Goal: Task Accomplishment & Management: Manage account settings

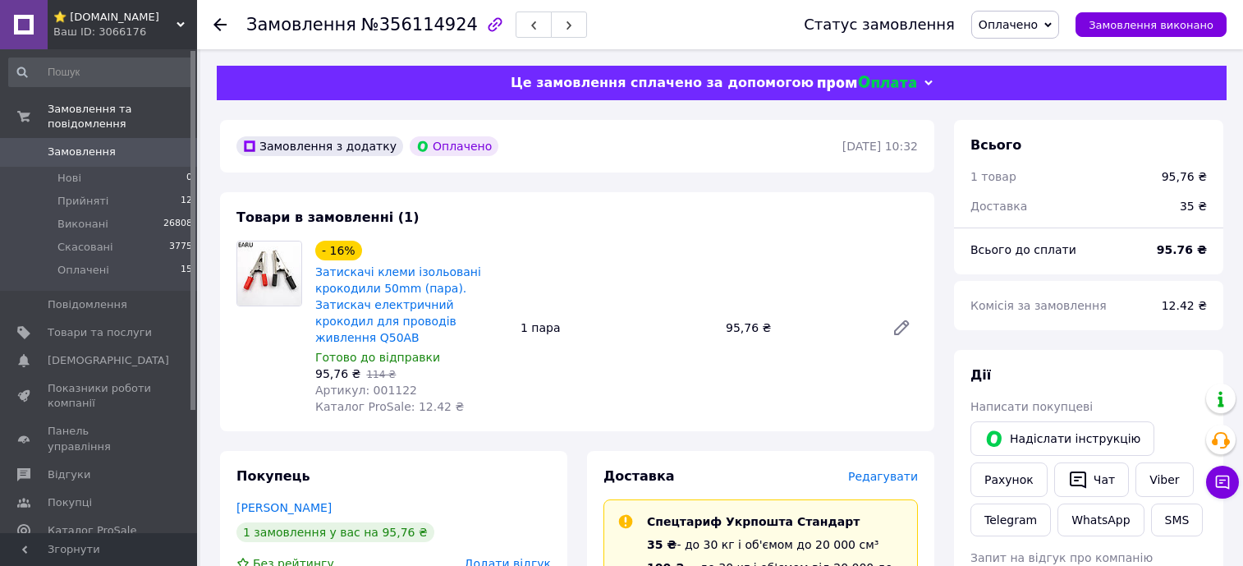
scroll to position [184, 0]
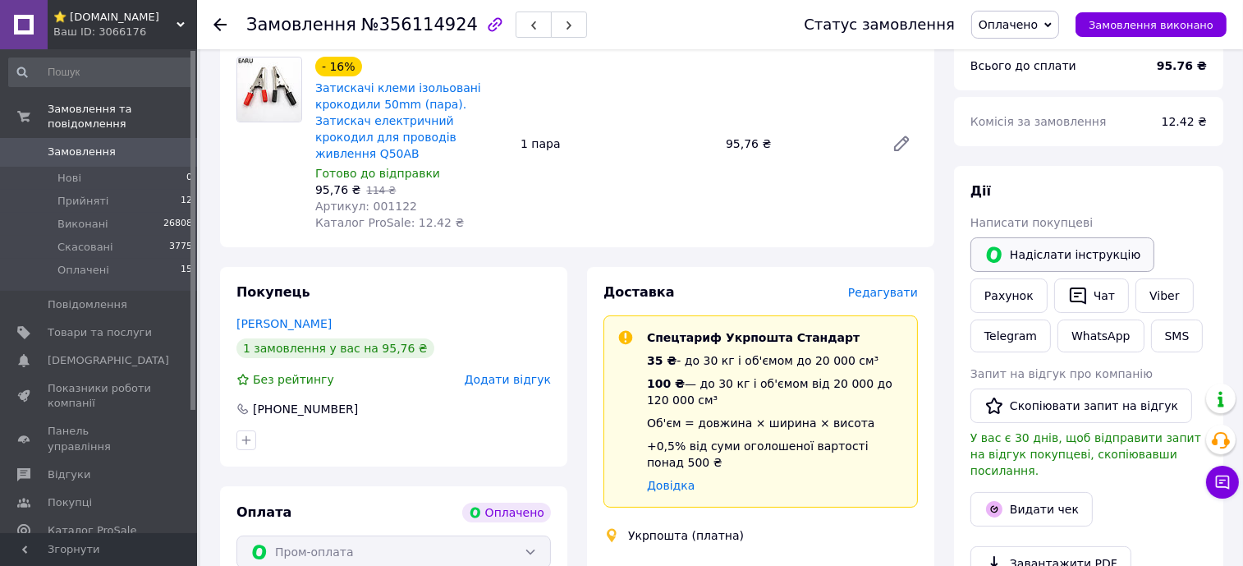
click at [1033, 257] on button "Надіслати інструкцію" at bounding box center [1062, 254] width 184 height 34
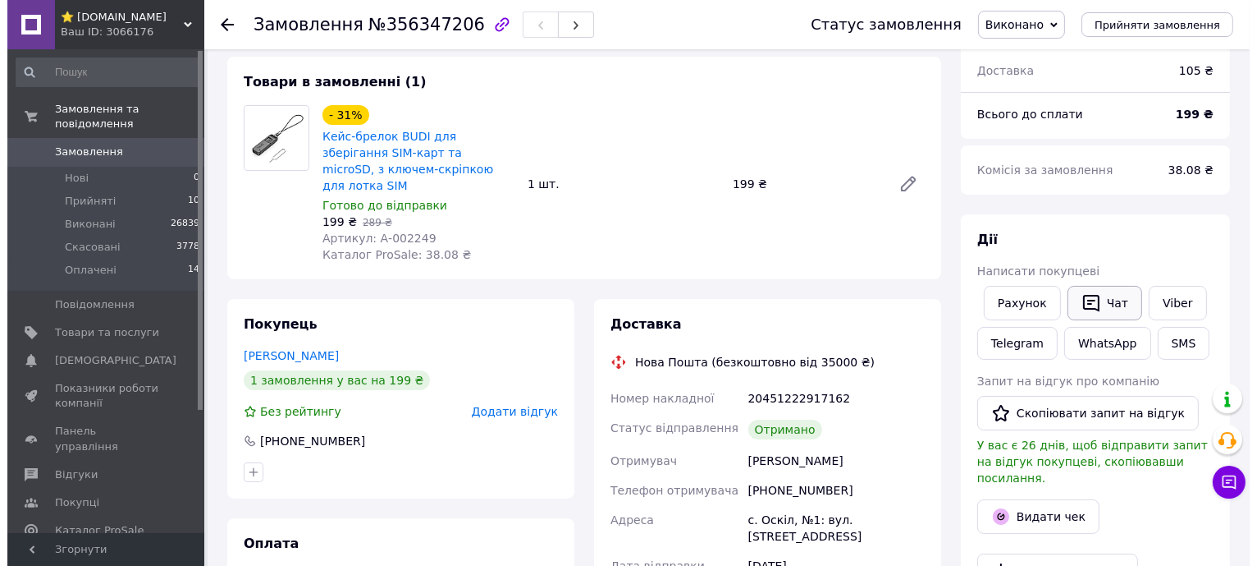
scroll to position [308, 0]
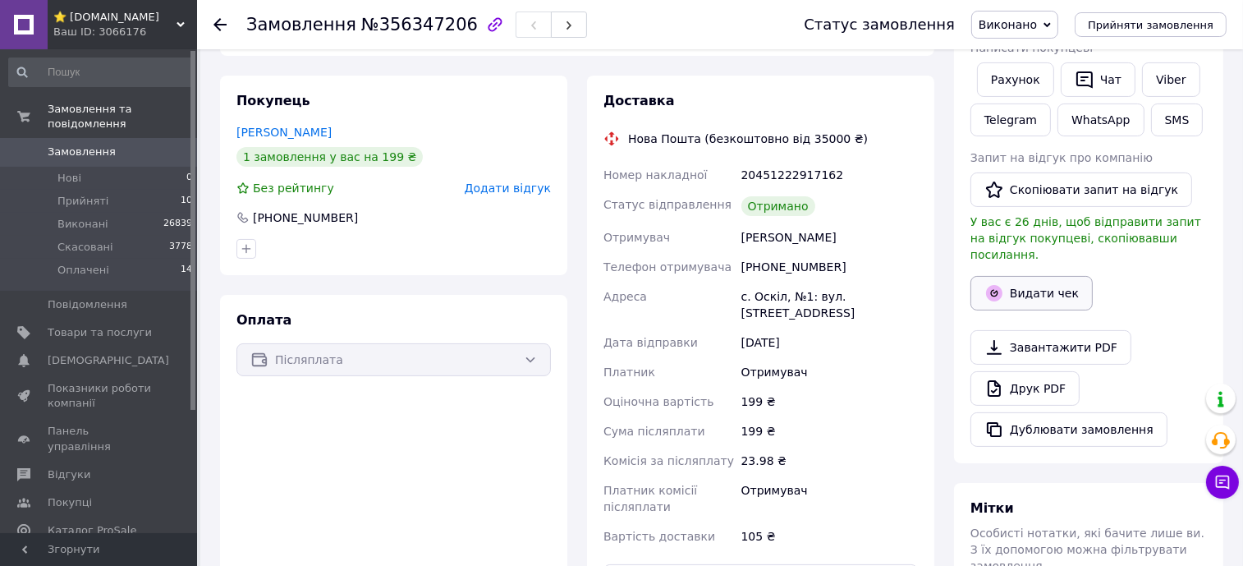
click at [1069, 279] on button "Видати чек" at bounding box center [1031, 293] width 122 height 34
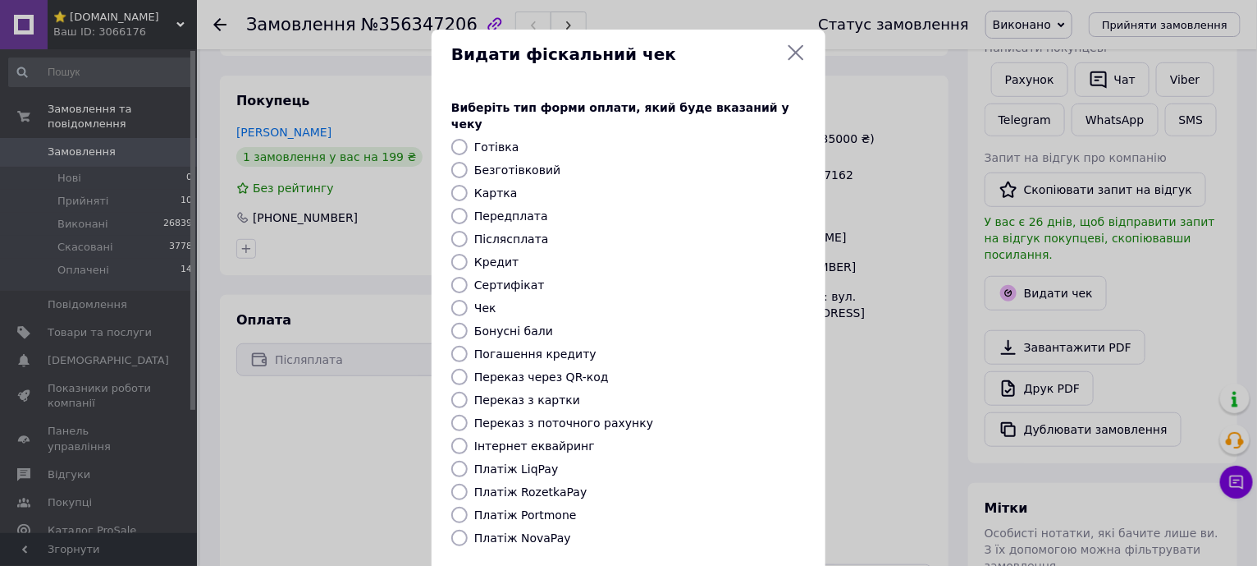
click at [539, 531] on label "Платіж NovaPay" at bounding box center [522, 537] width 97 height 13
click at [468, 529] on input "Платіж NovaPay" at bounding box center [459, 537] width 16 height 16
radio input "true"
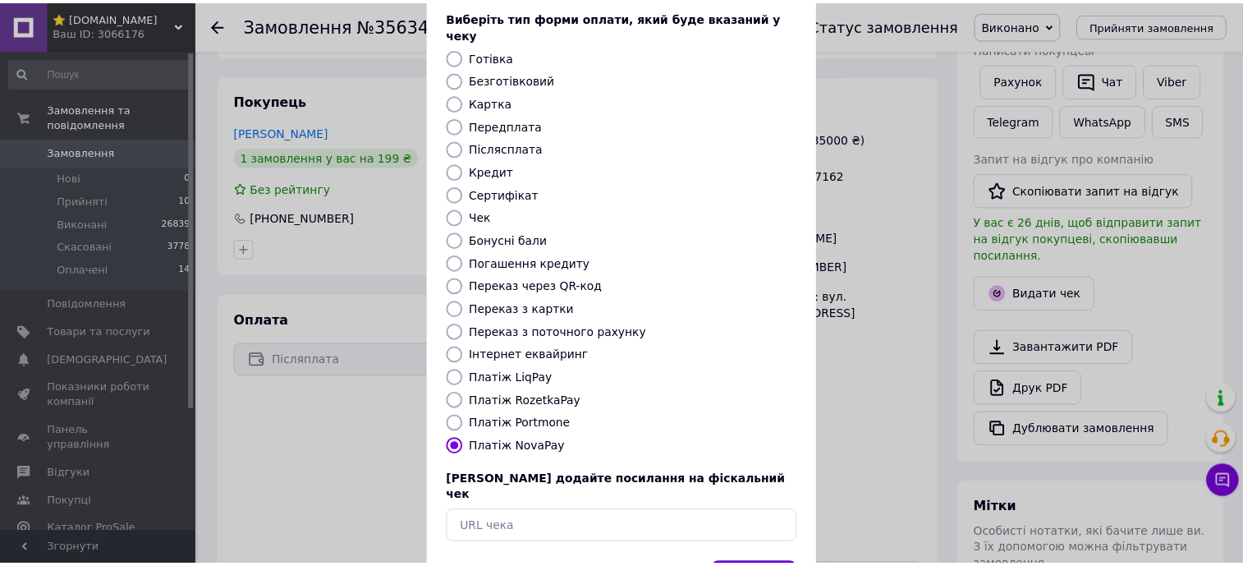
scroll to position [139, 0]
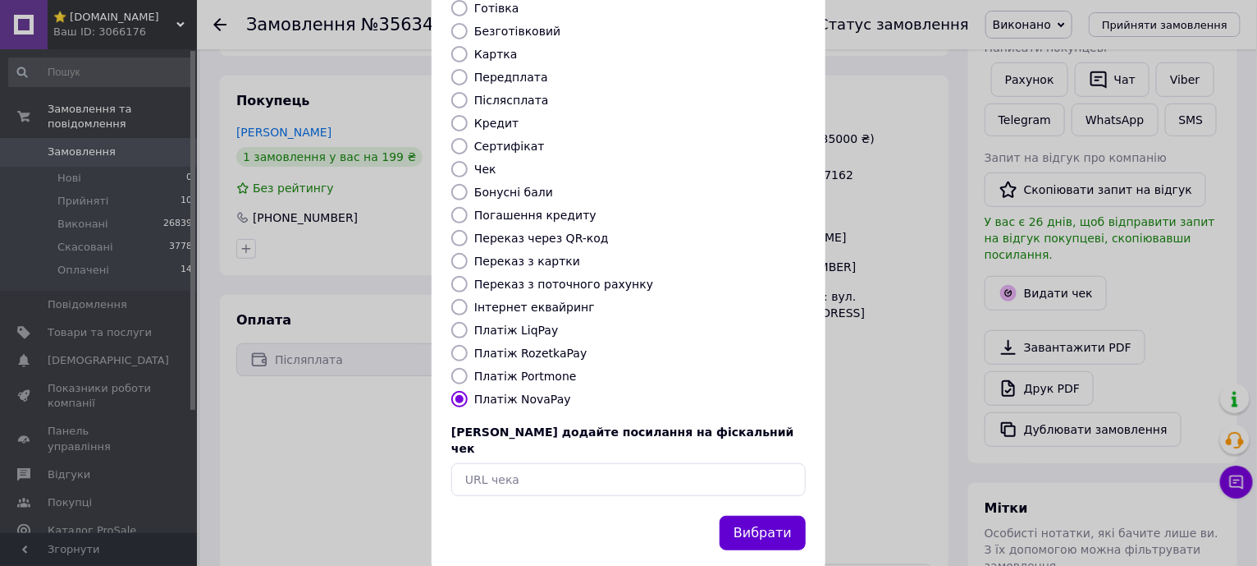
click at [753, 515] on button "Вибрати" at bounding box center [763, 532] width 86 height 35
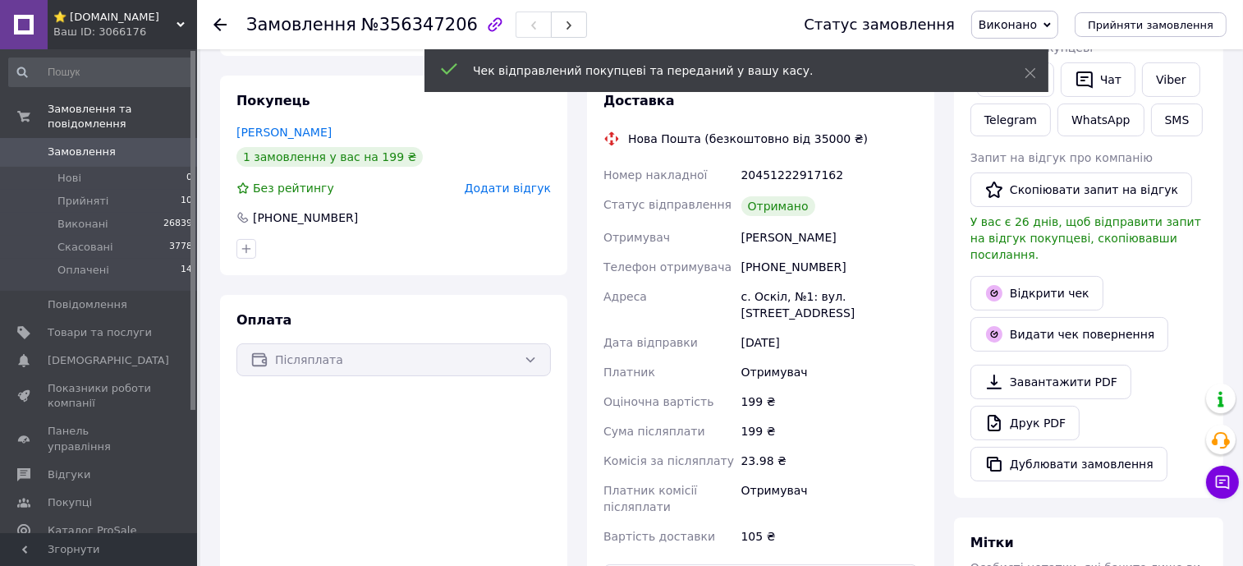
scroll to position [0, 0]
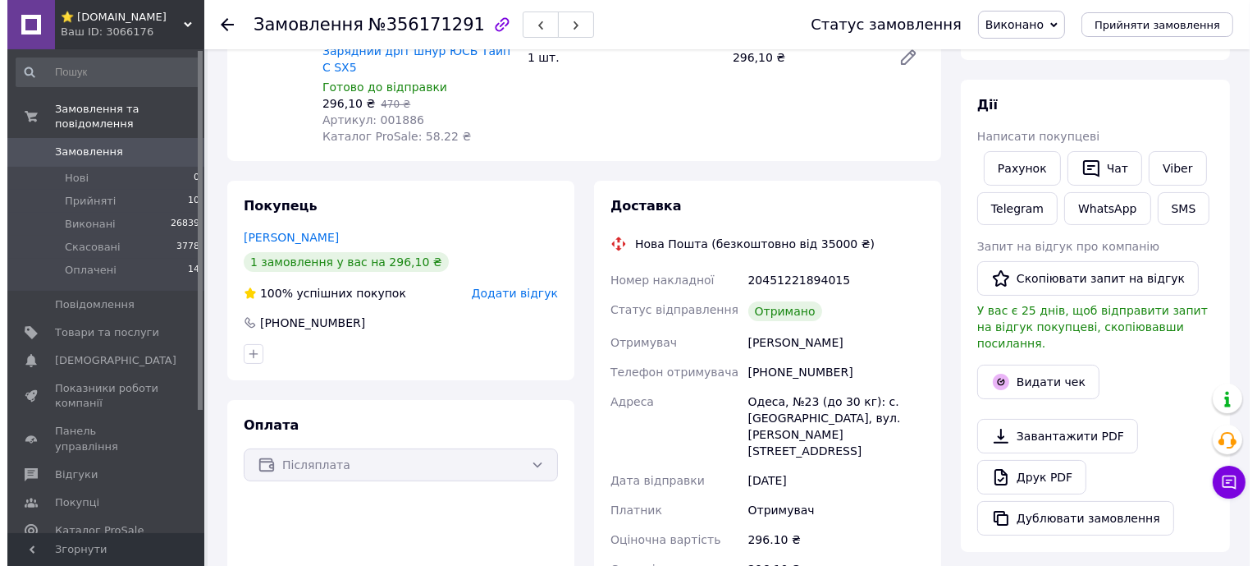
scroll to position [308, 0]
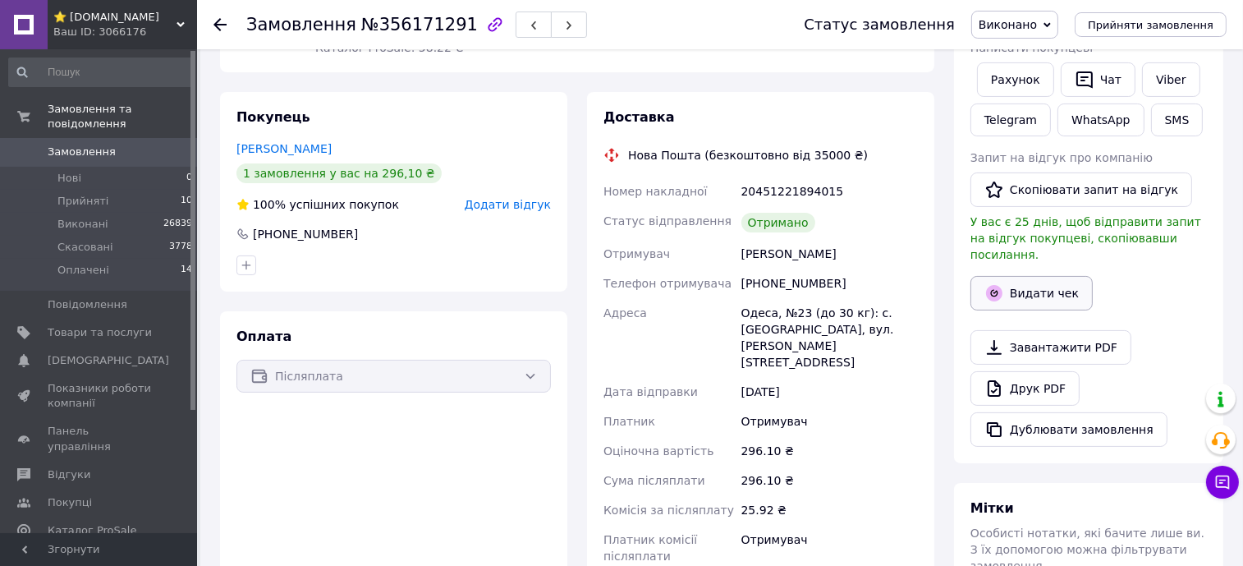
click at [1056, 276] on button "Видати чек" at bounding box center [1031, 293] width 122 height 34
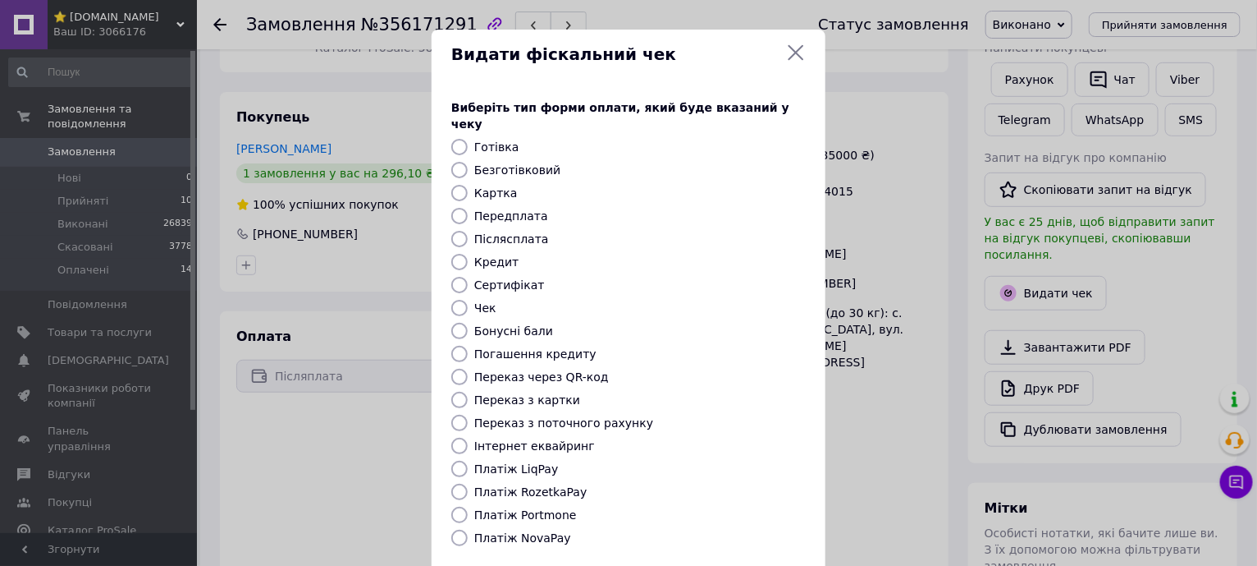
click at [524, 531] on label "Платіж NovaPay" at bounding box center [522, 537] width 97 height 13
click at [468, 529] on input "Платіж NovaPay" at bounding box center [459, 537] width 16 height 16
radio input "true"
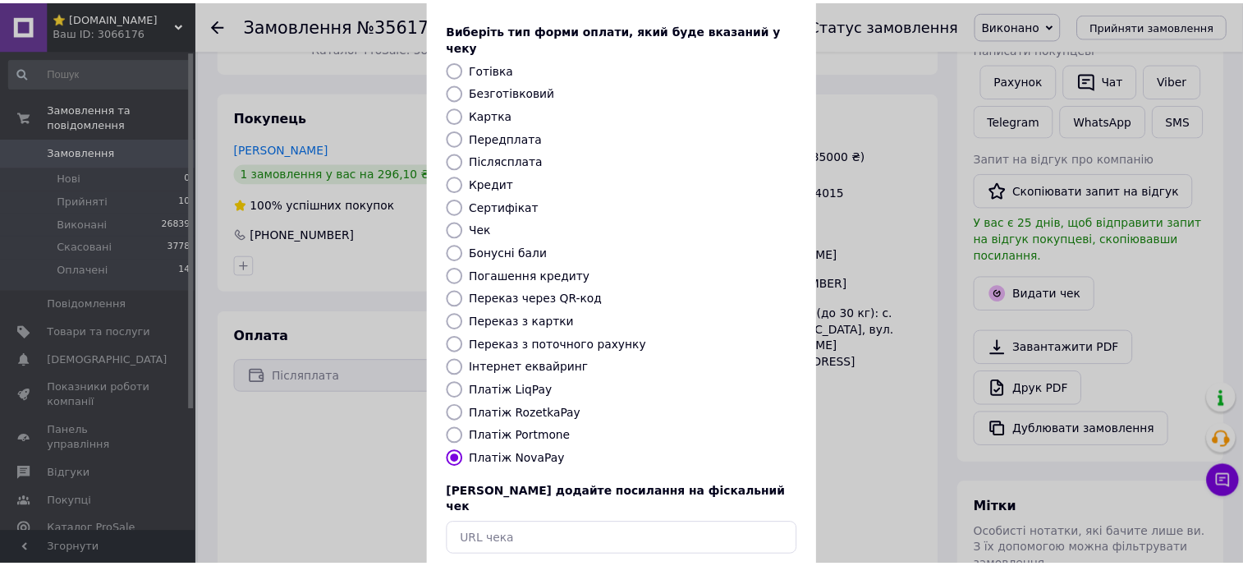
scroll to position [139, 0]
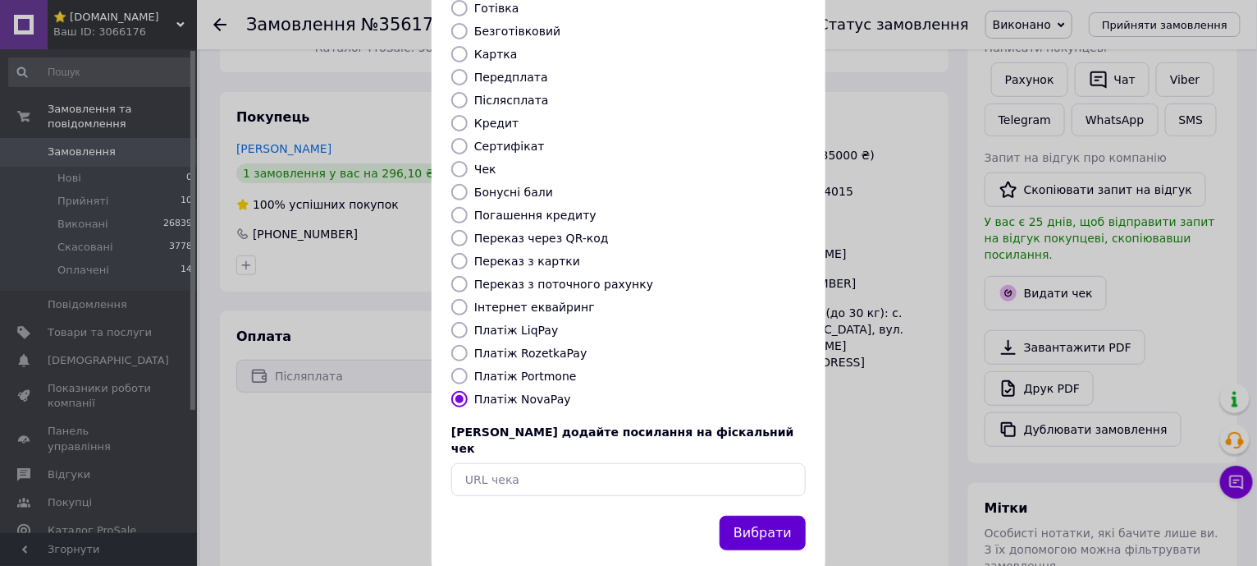
click at [773, 515] on button "Вибрати" at bounding box center [763, 532] width 86 height 35
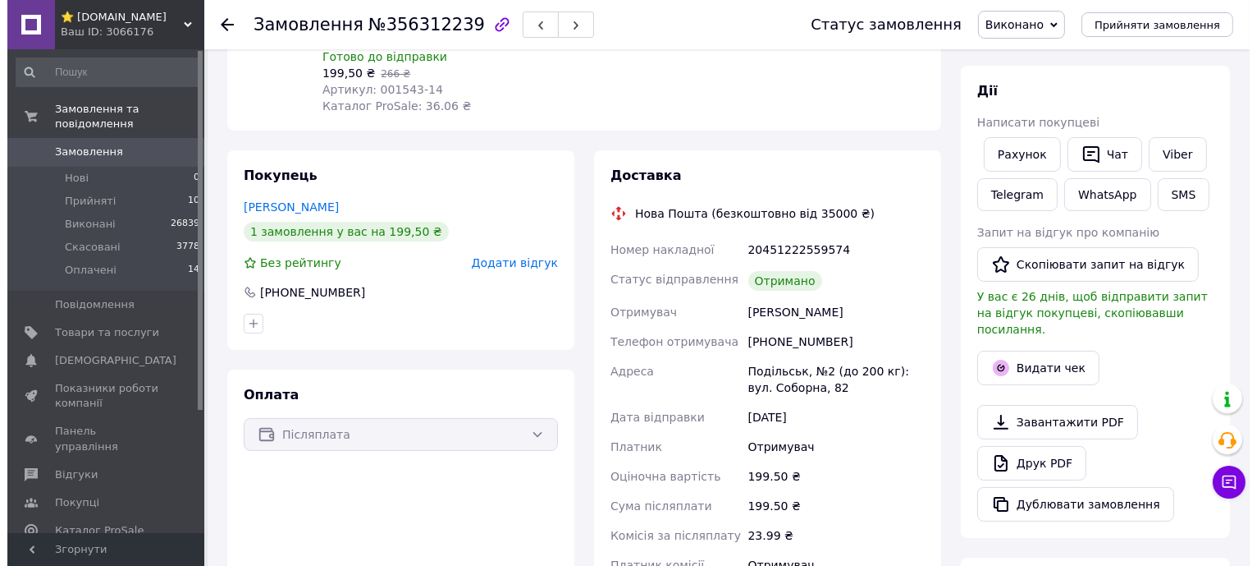
scroll to position [410, 0]
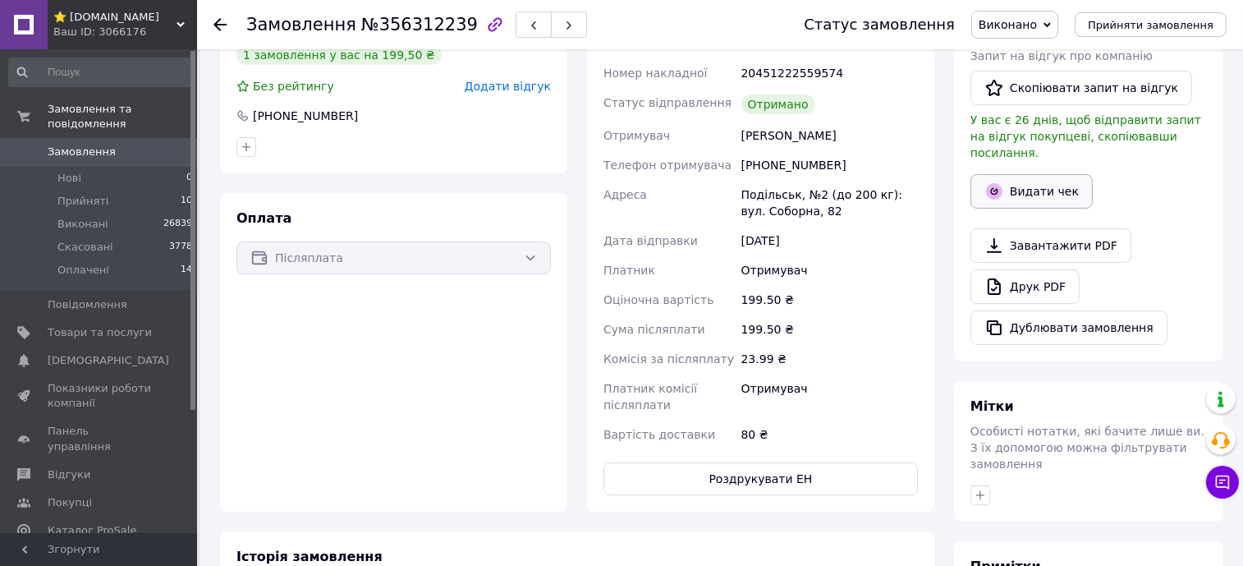
click at [1048, 175] on button "Видати чек" at bounding box center [1031, 191] width 122 height 34
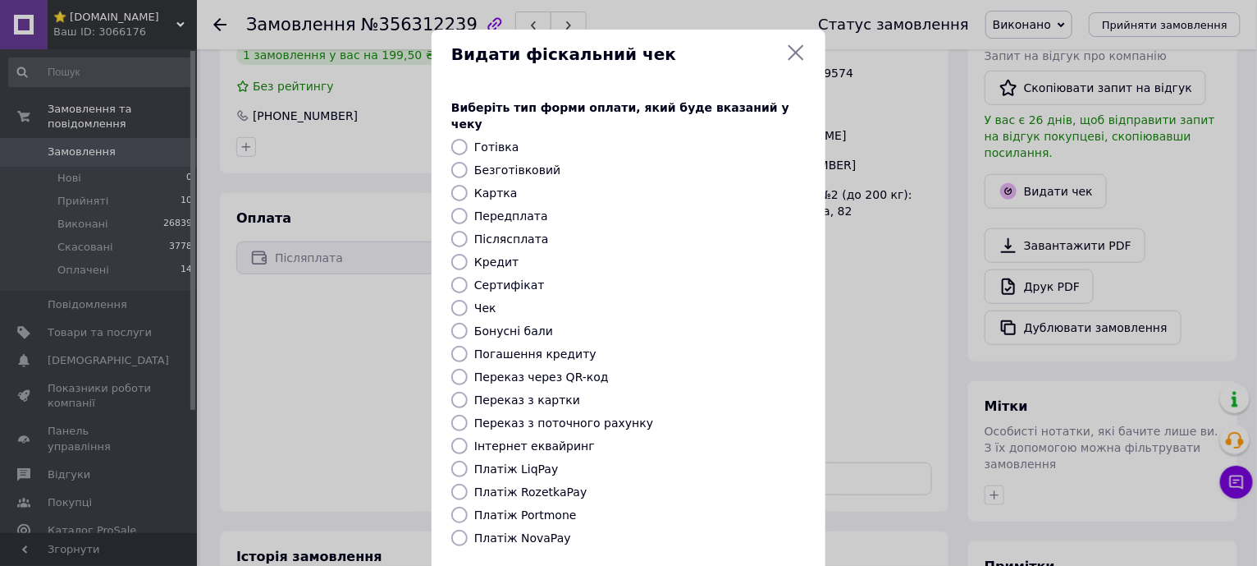
click at [541, 531] on label "Платіж NovaPay" at bounding box center [522, 537] width 97 height 13
click at [468, 529] on input "Платіж NovaPay" at bounding box center [459, 537] width 16 height 16
radio input "true"
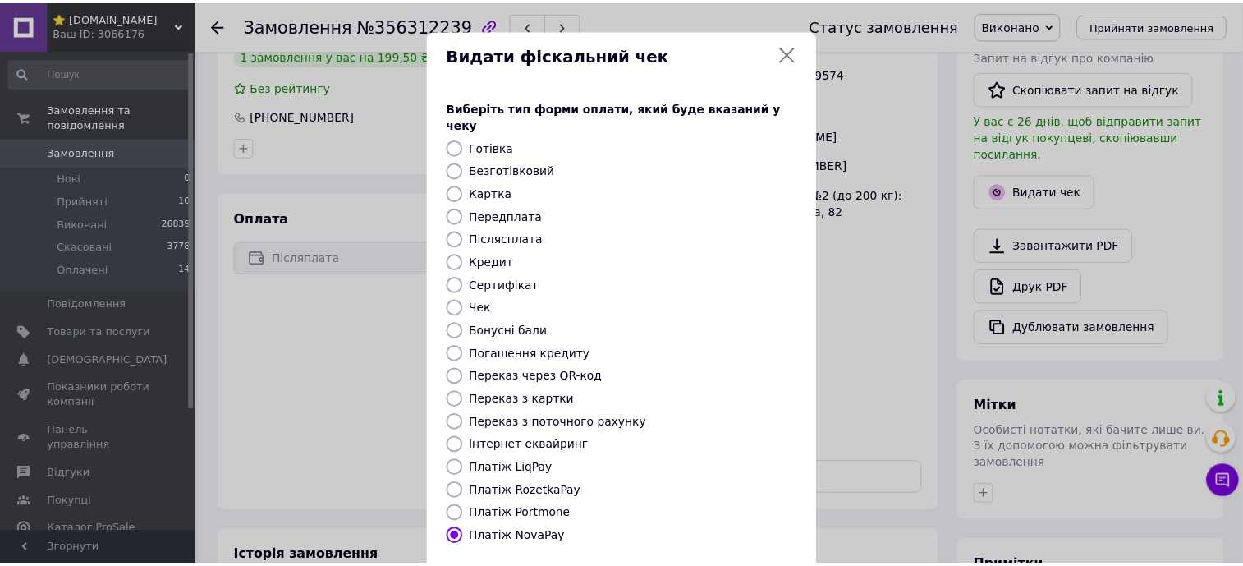
scroll to position [139, 0]
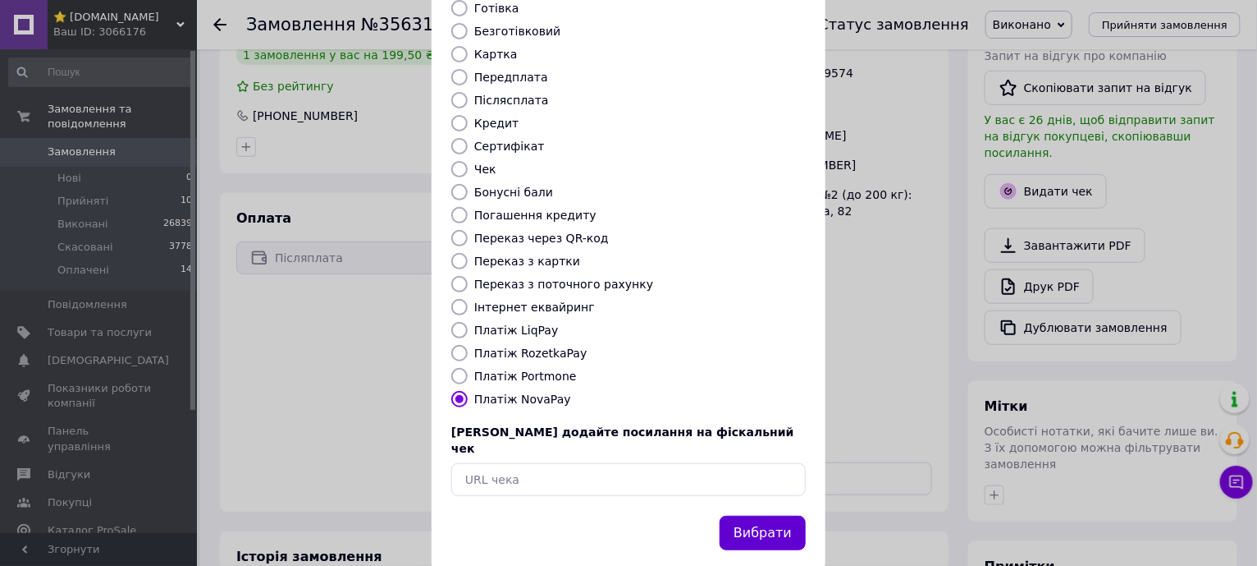
click at [758, 515] on button "Вибрати" at bounding box center [763, 532] width 86 height 35
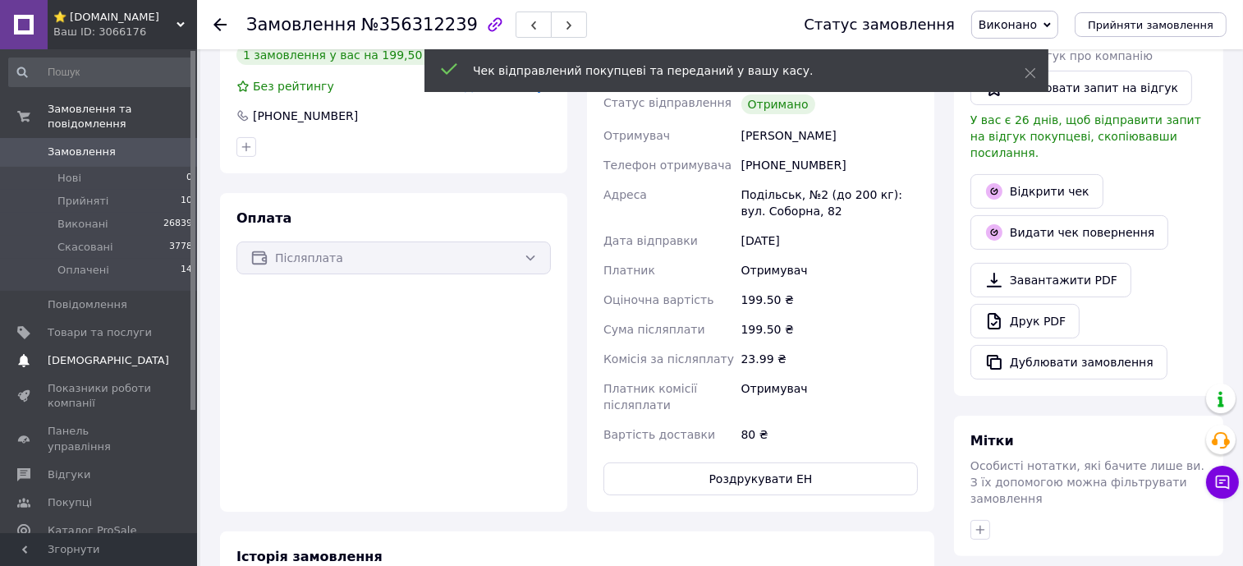
click at [105, 353] on link "Сповіщення 0 0" at bounding box center [101, 360] width 202 height 28
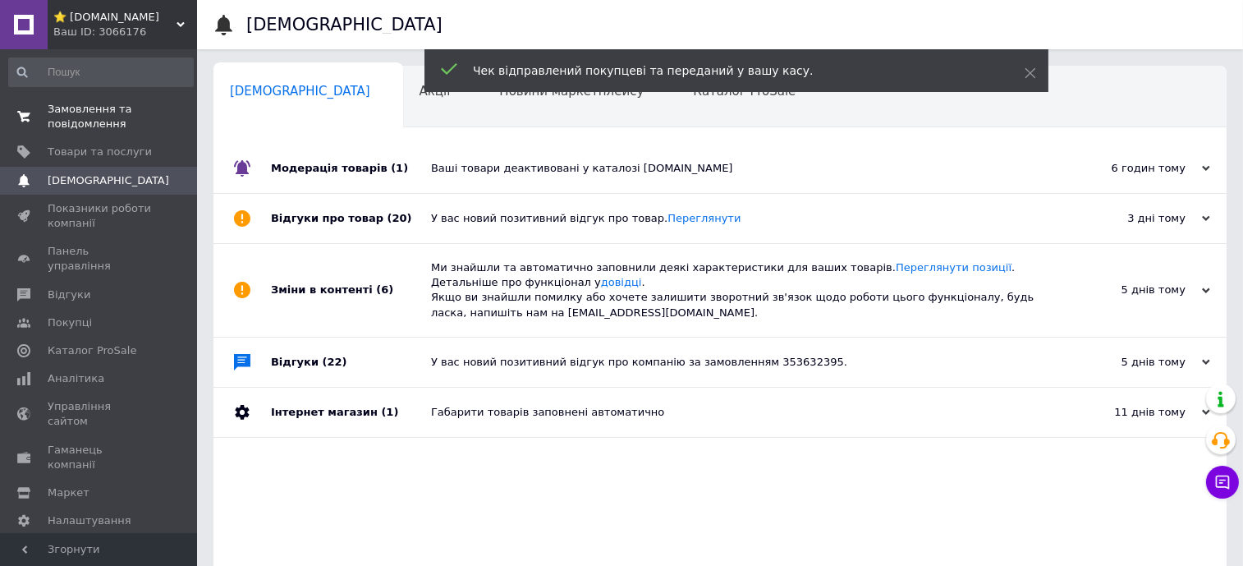
click at [84, 115] on span "Замовлення та повідомлення" at bounding box center [100, 117] width 104 height 30
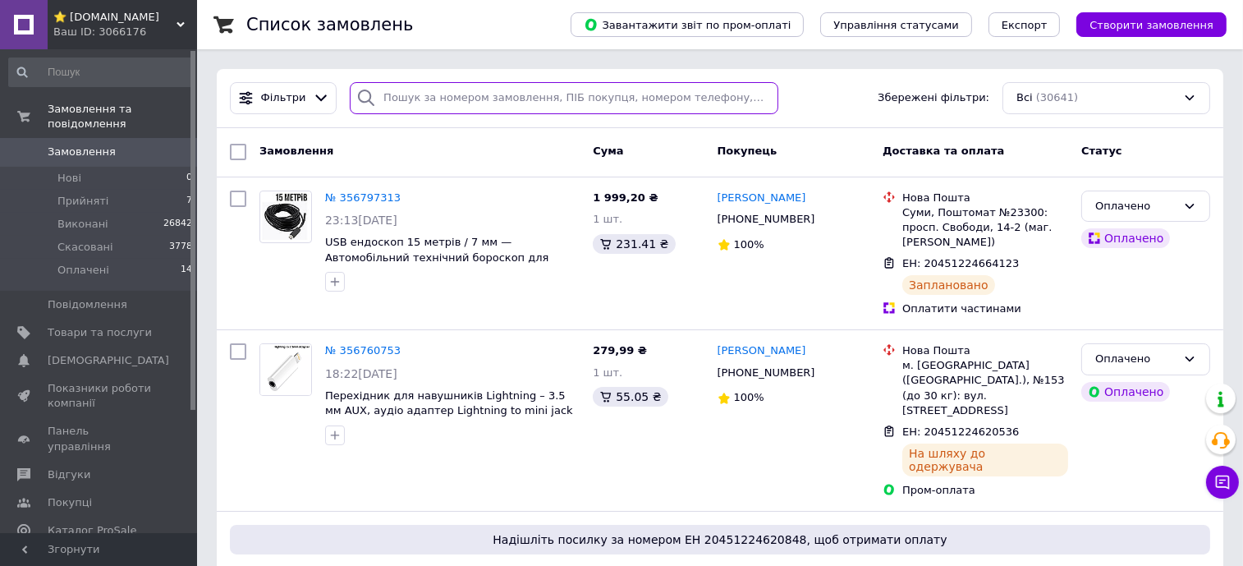
click at [411, 104] on input "search" at bounding box center [564, 98] width 428 height 32
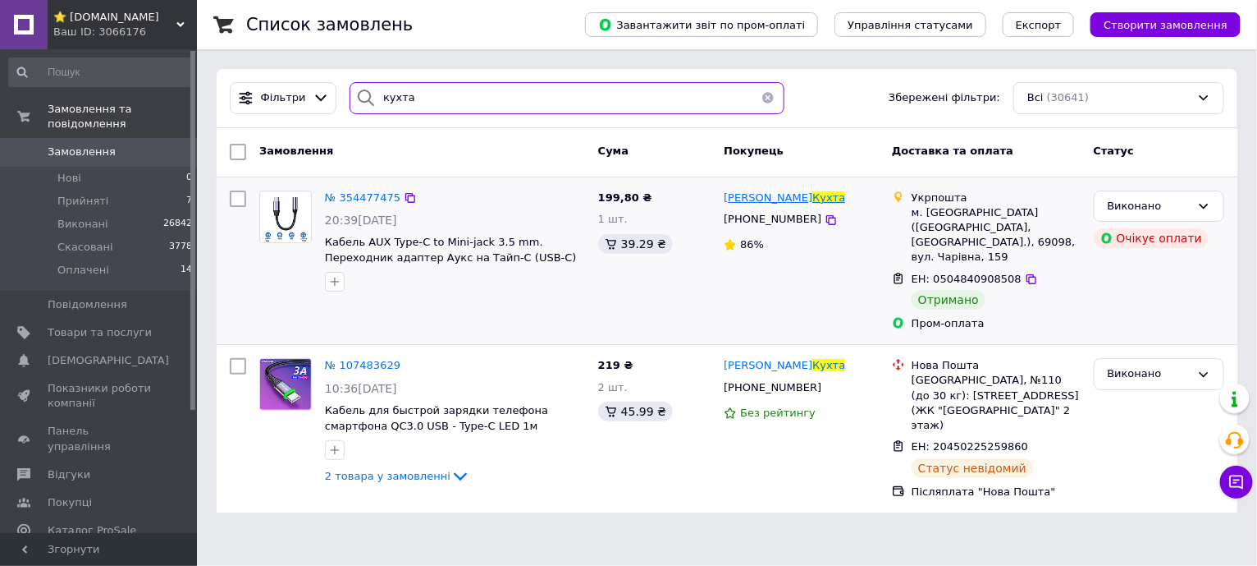
type input "кухта"
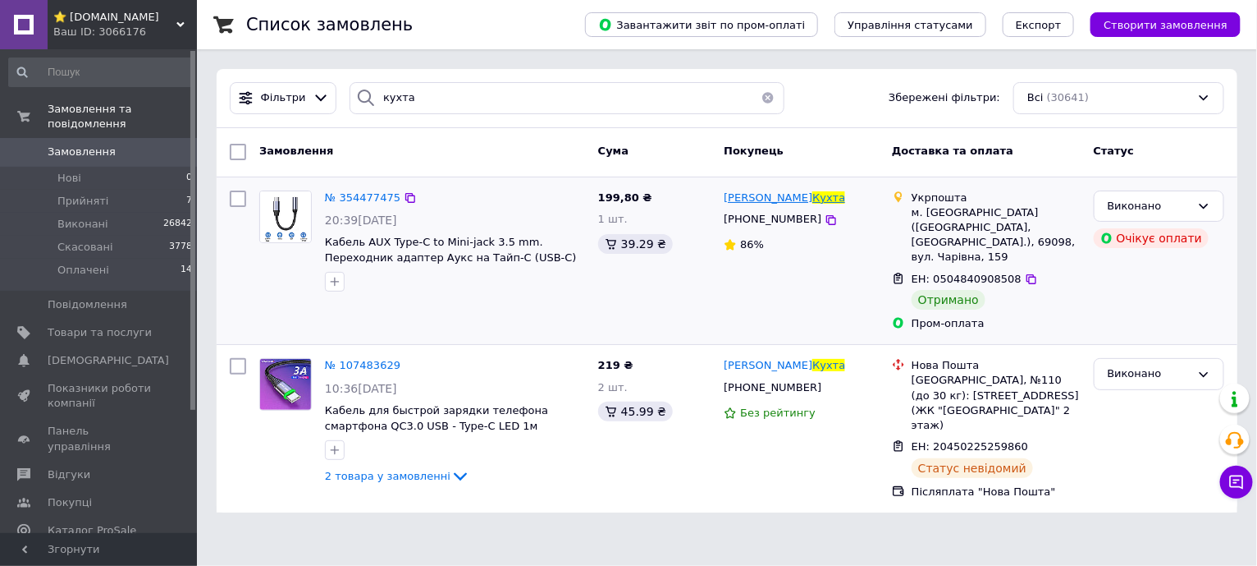
click at [770, 193] on span "Дмитрий" at bounding box center [768, 197] width 89 height 12
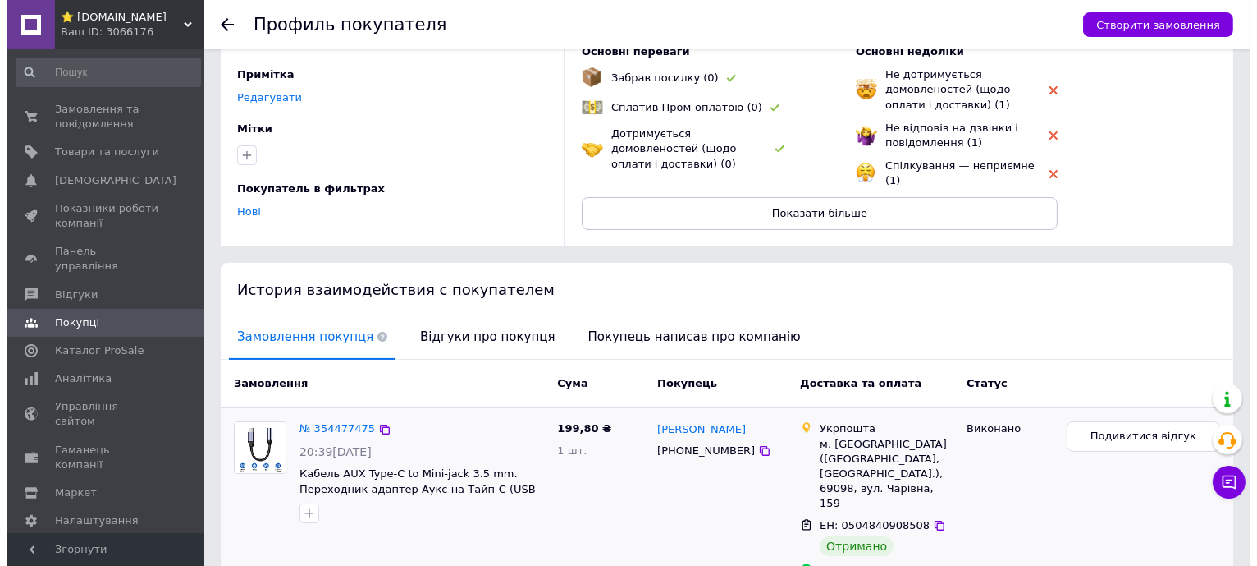
scroll to position [179, 0]
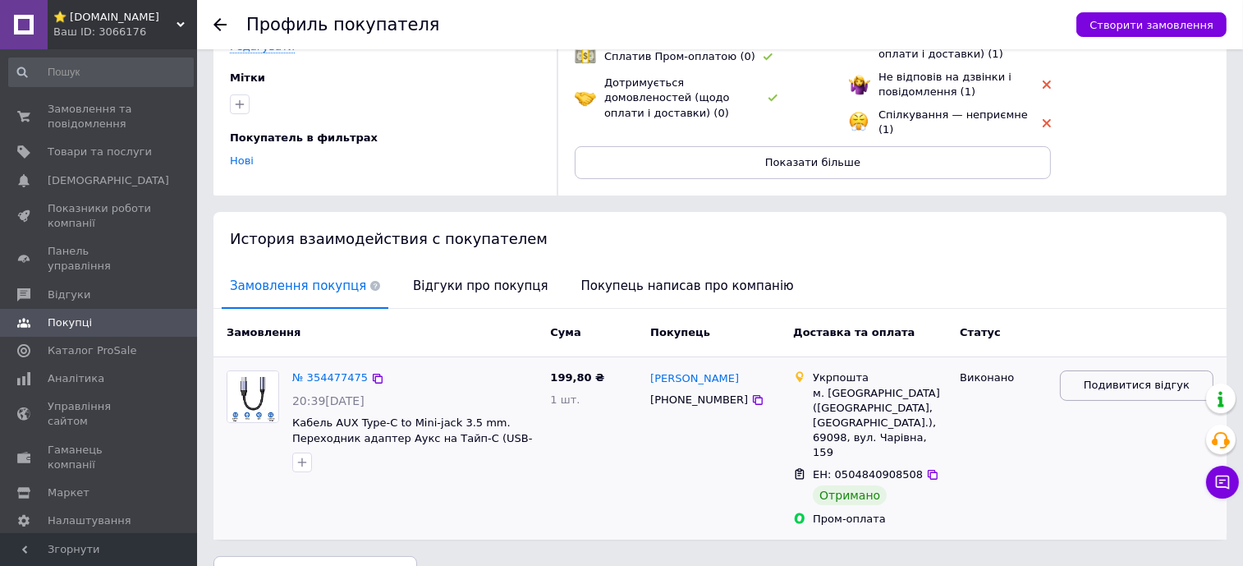
click at [1150, 378] on span "Подивитися відгук" at bounding box center [1136, 386] width 106 height 16
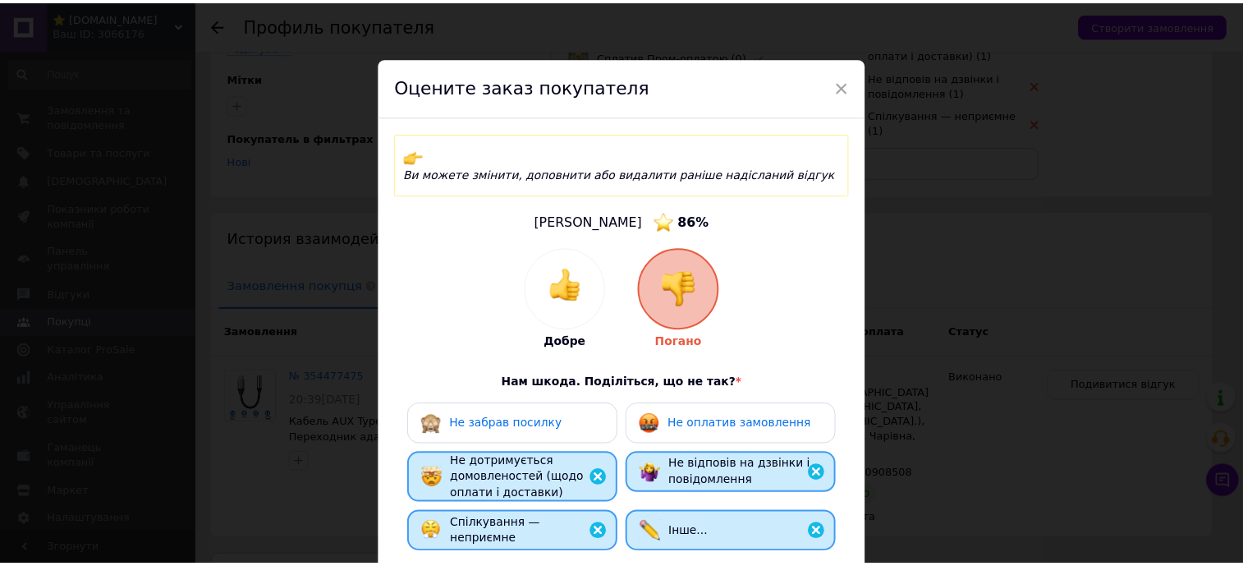
scroll to position [300, 0]
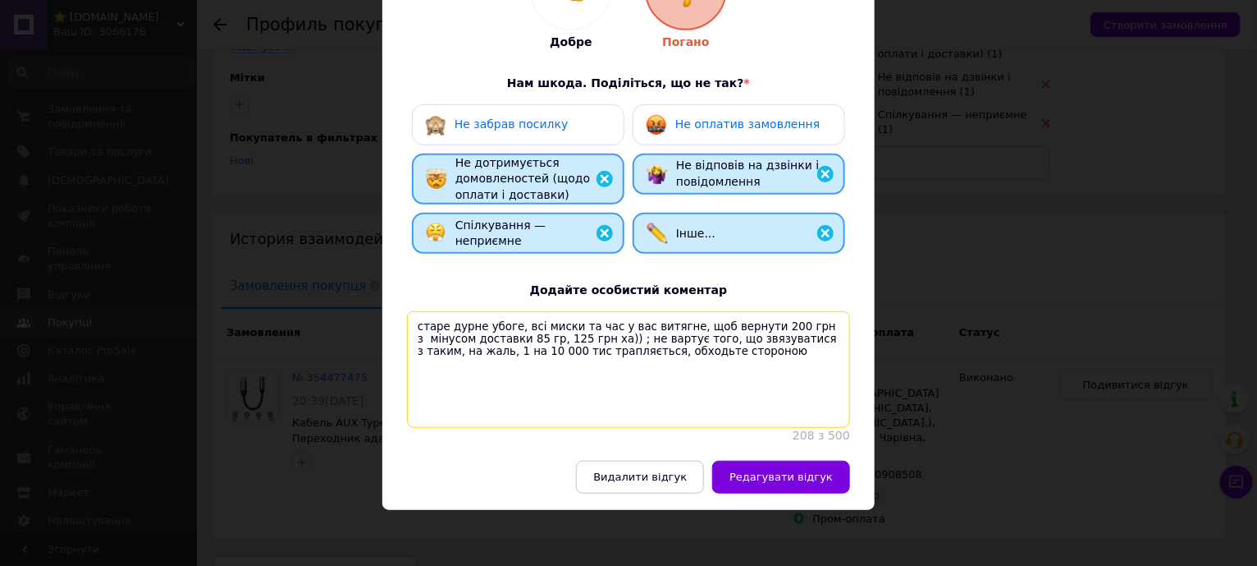
click at [676, 346] on textarea "старе дурне убоге, всі миски та час у вас витягне, щоб вернути 200 грн з мінусо…" at bounding box center [628, 369] width 443 height 117
click at [543, 316] on textarea "старе дурне убоге, всі миски та час у вас витягне, щоб вернути 200 грн з мінусо…" at bounding box center [628, 369] width 443 height 117
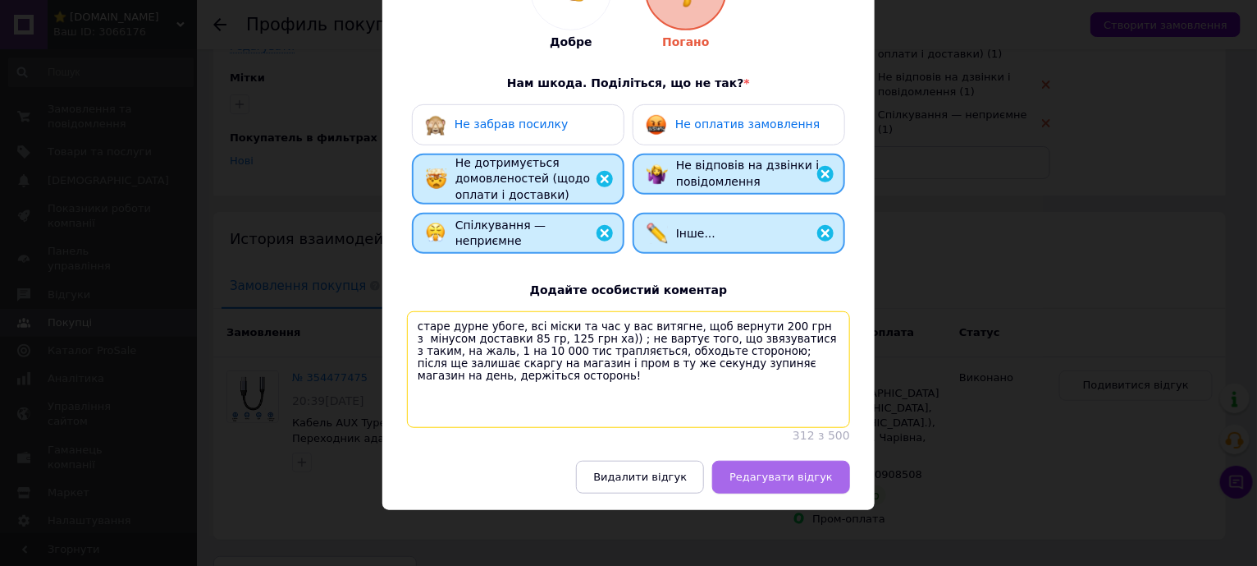
type textarea "старе дурне убоге, всі міски та час у вас витягне, щоб вернути 200 грн з мінусо…"
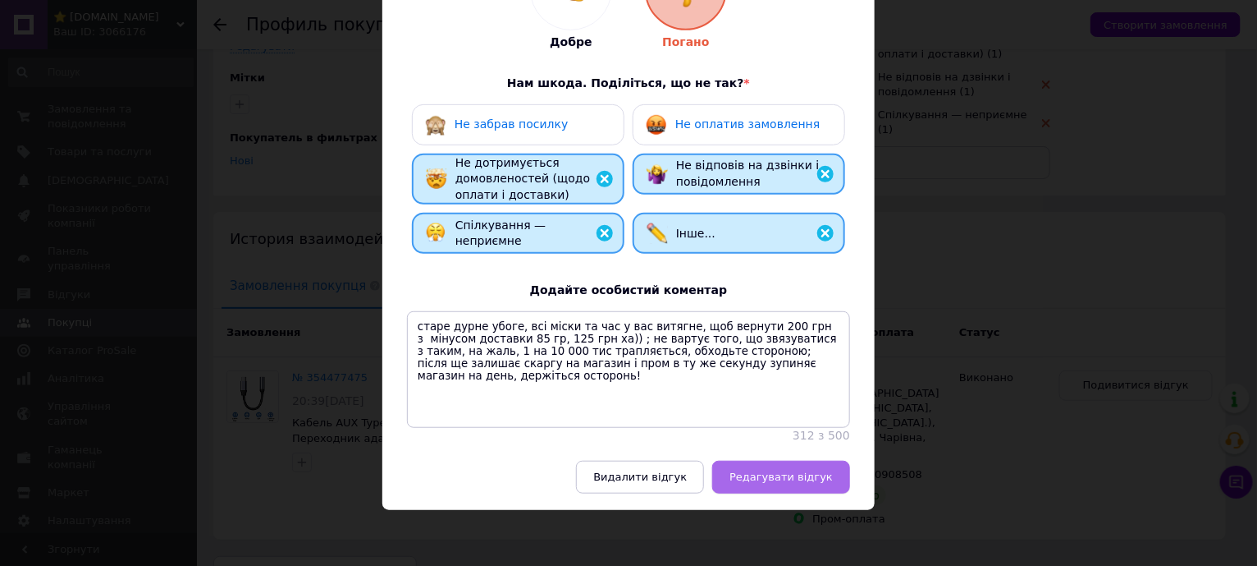
click at [798, 465] on button "Редагувати відгук" at bounding box center [781, 476] width 138 height 33
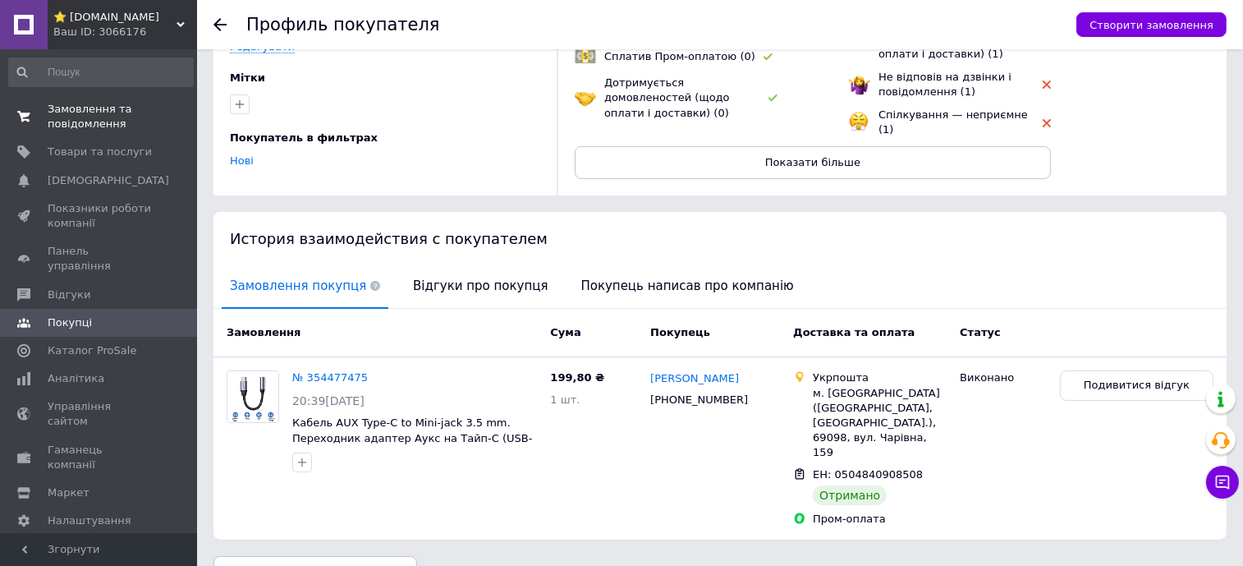
click at [66, 126] on span "Замовлення та повідомлення" at bounding box center [100, 117] width 104 height 30
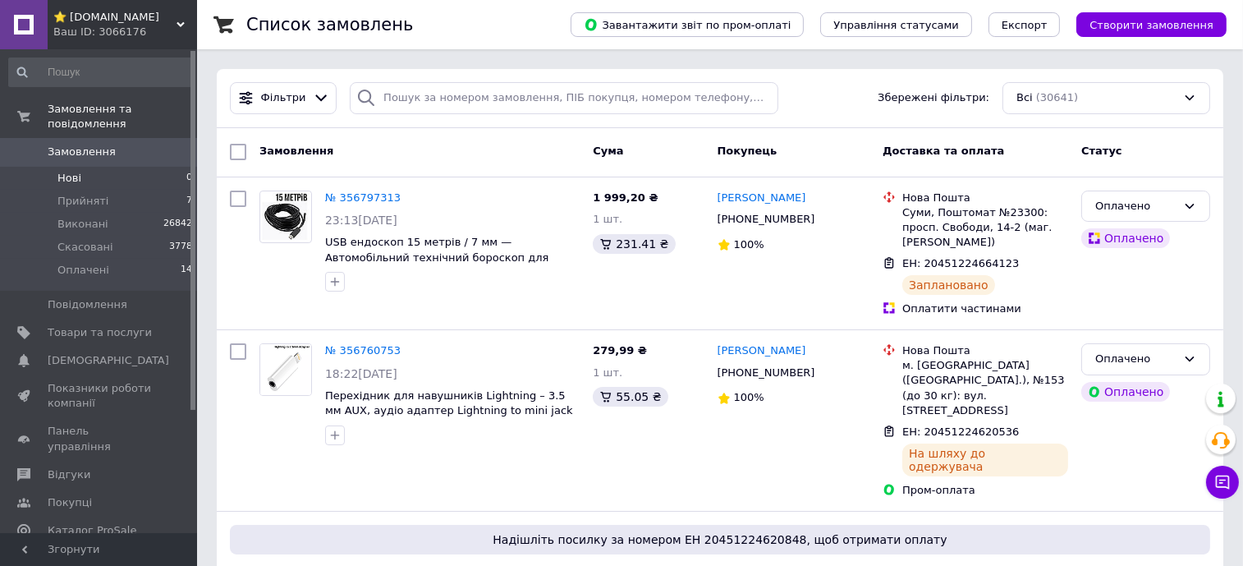
click at [160, 190] on li "Прийняті 7" at bounding box center [101, 201] width 202 height 23
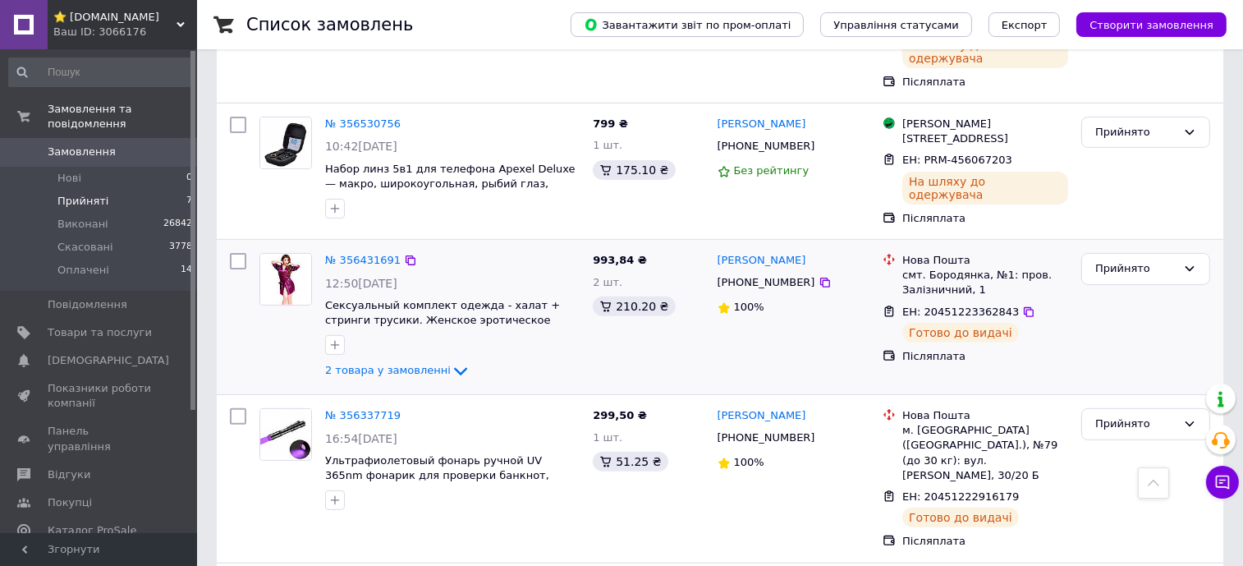
scroll to position [709, 0]
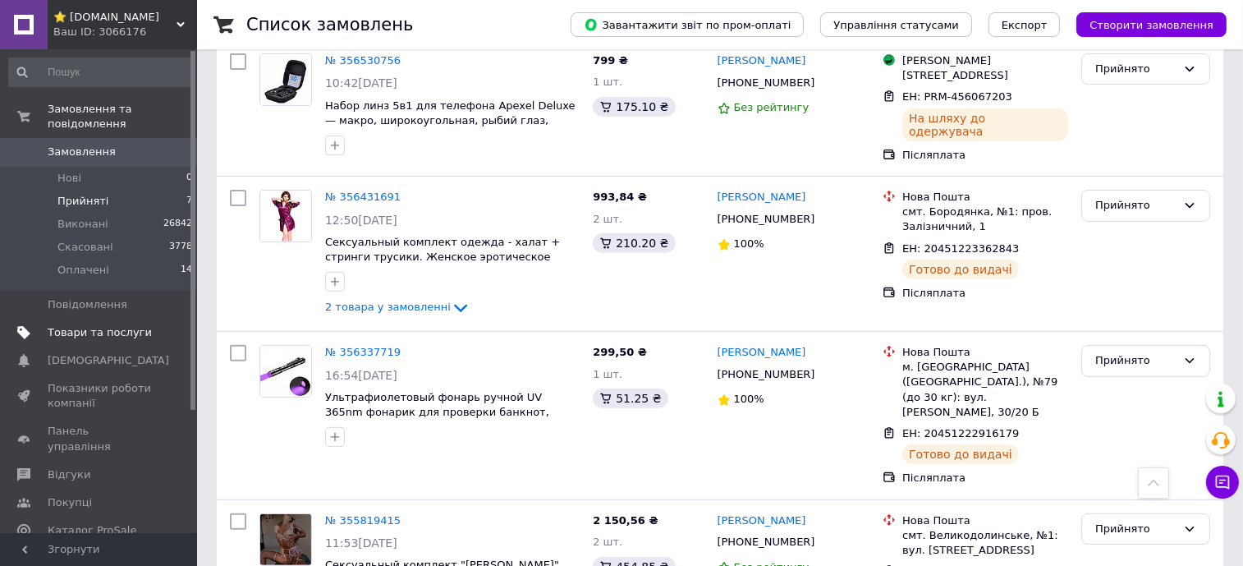
click at [97, 328] on link "Товари та послуги" at bounding box center [101, 332] width 202 height 28
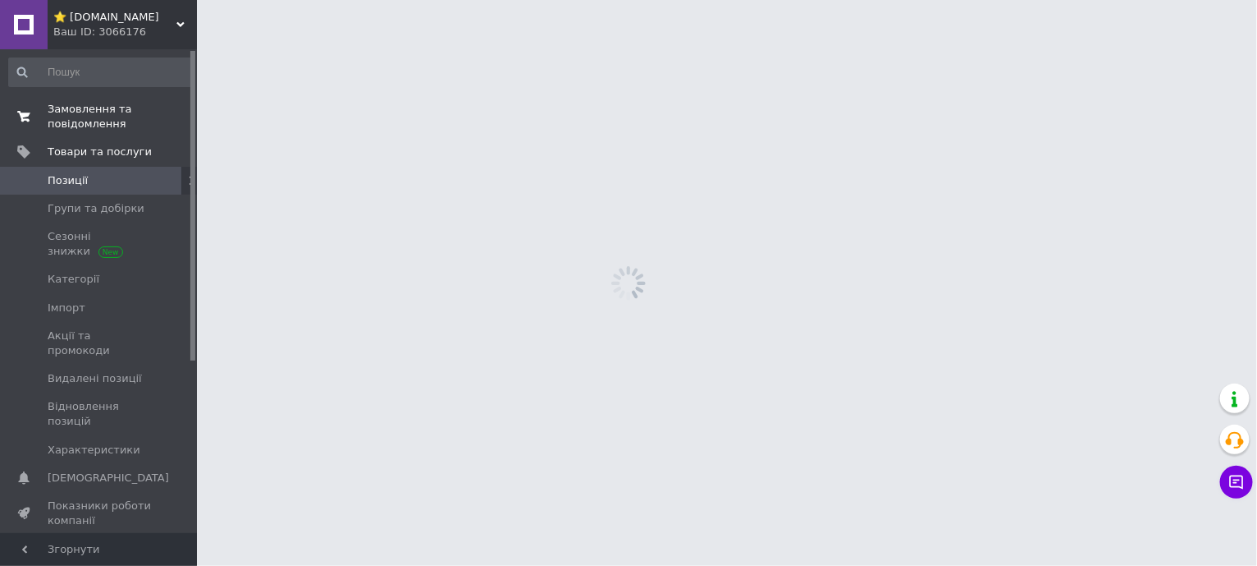
click at [80, 104] on span "Замовлення та повідомлення" at bounding box center [100, 117] width 104 height 30
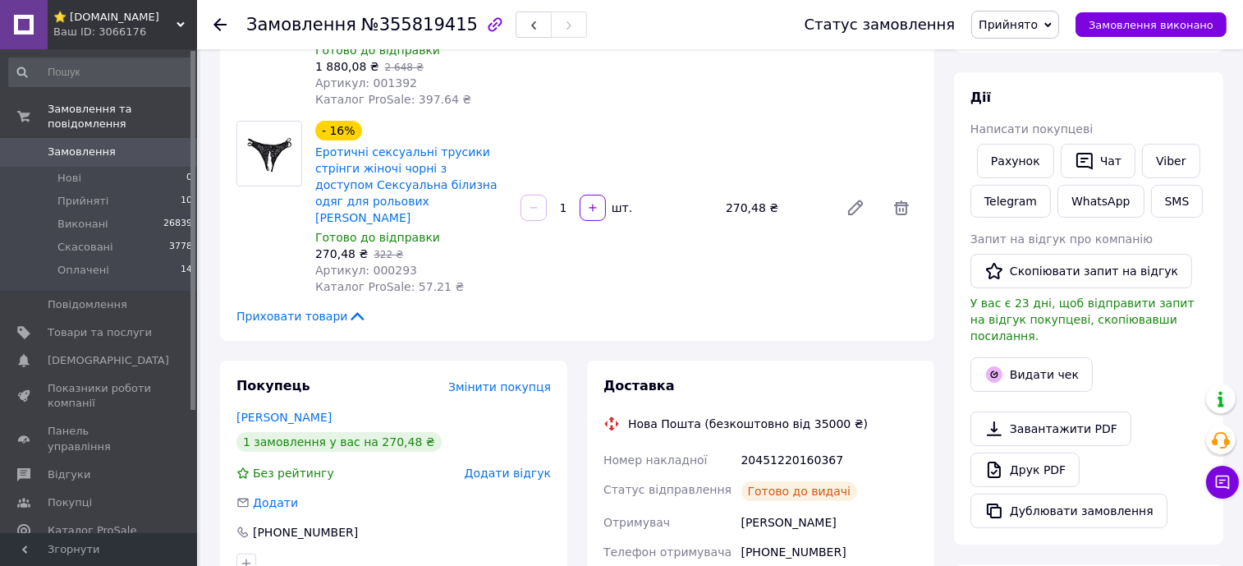
scroll to position [308, 0]
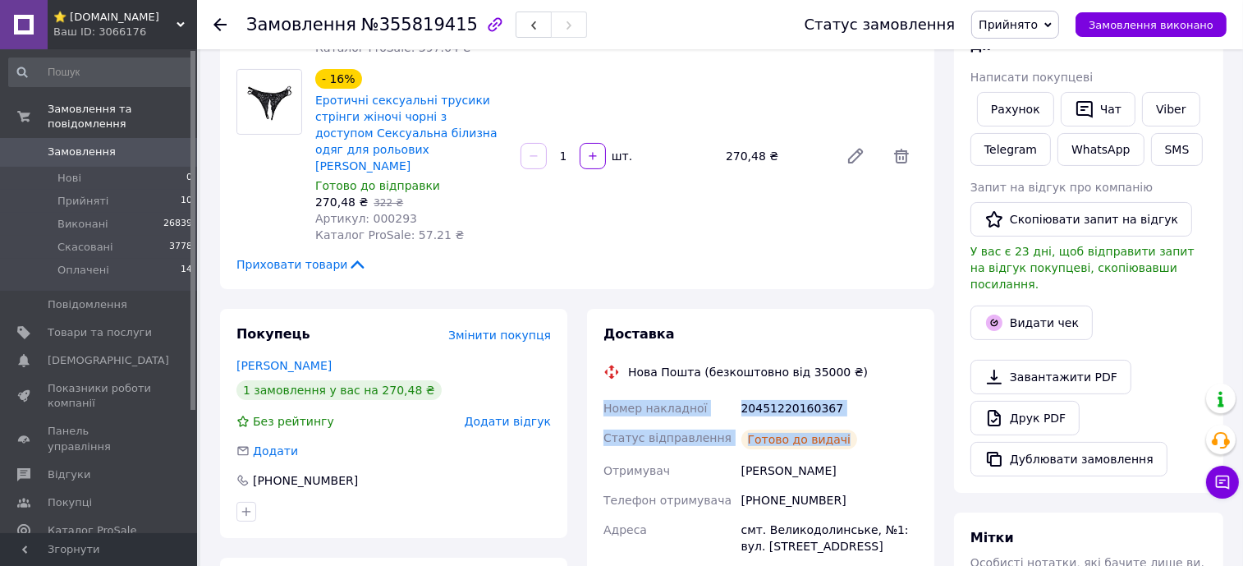
drag, startPoint x: 865, startPoint y: 380, endPoint x: 602, endPoint y: 344, distance: 265.1
copy div "Номер накладної 20451220160367 Статус відправлення Готово до видачі"
click at [1101, 111] on button "Чат" at bounding box center [1097, 109] width 75 height 34
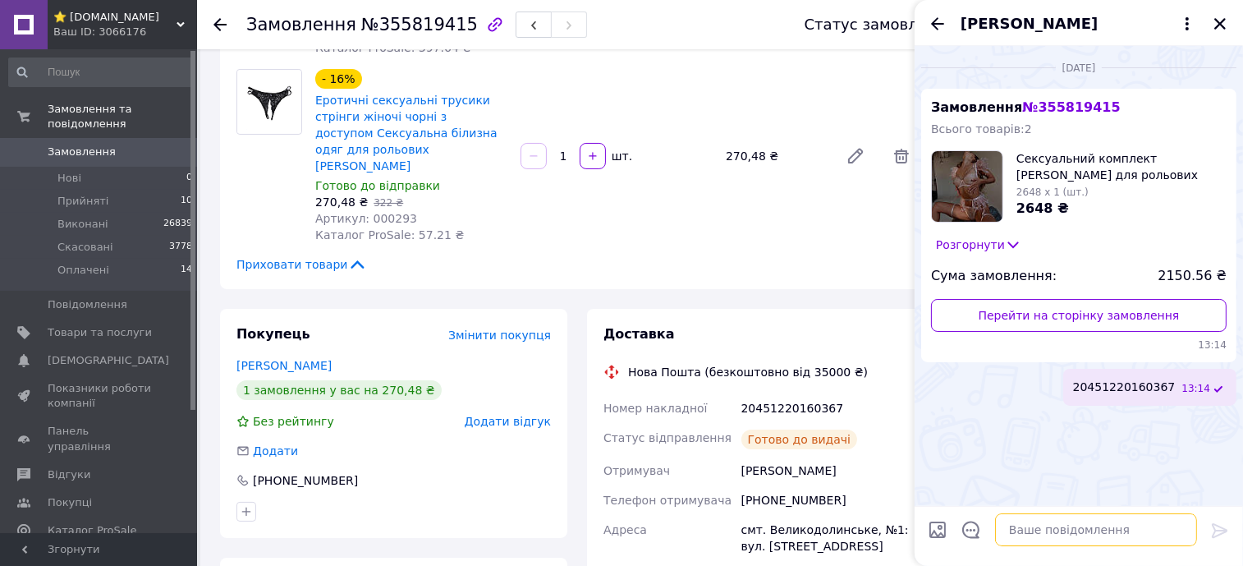
click at [1178, 537] on textarea at bounding box center [1096, 529] width 202 height 33
paste textarea "омер накладної 20451220160367 Статус відправлення Готово до видачі"
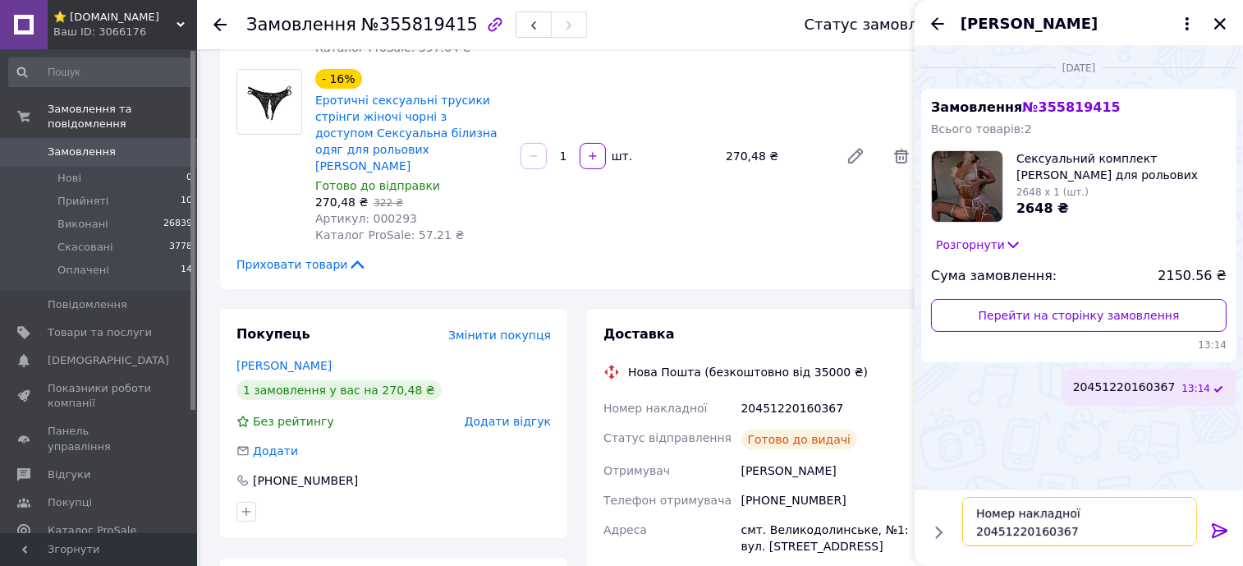
scroll to position [30, 0]
type textarea "Номер накладної 20451220160367 Статус відправлення Готово до видачі"
click at [1220, 526] on icon at bounding box center [1220, 530] width 16 height 15
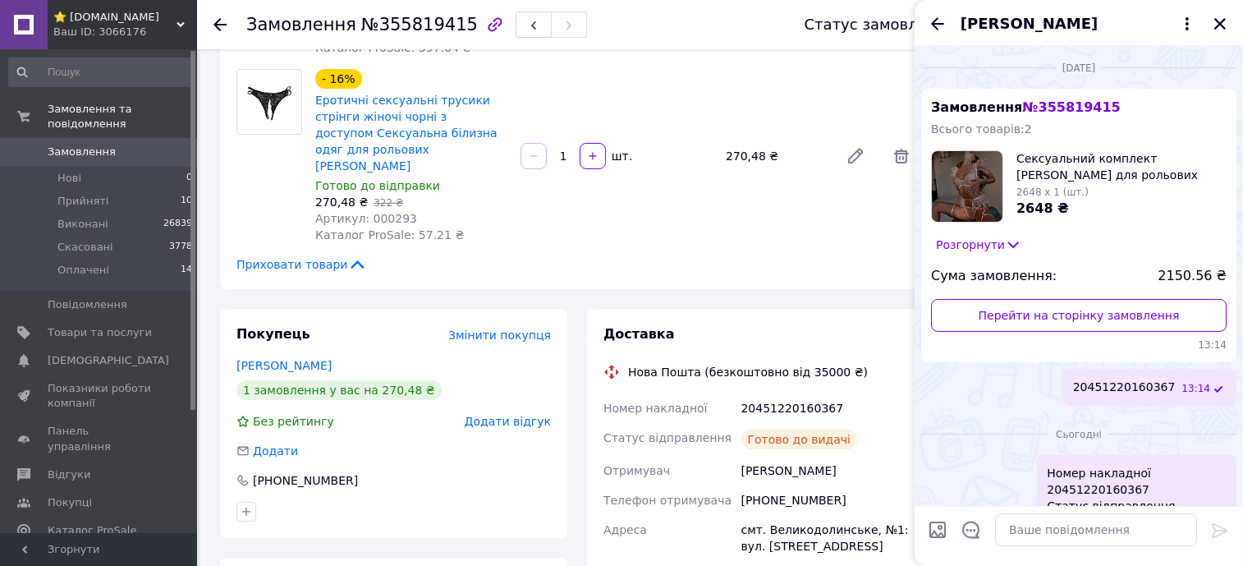
scroll to position [40, 0]
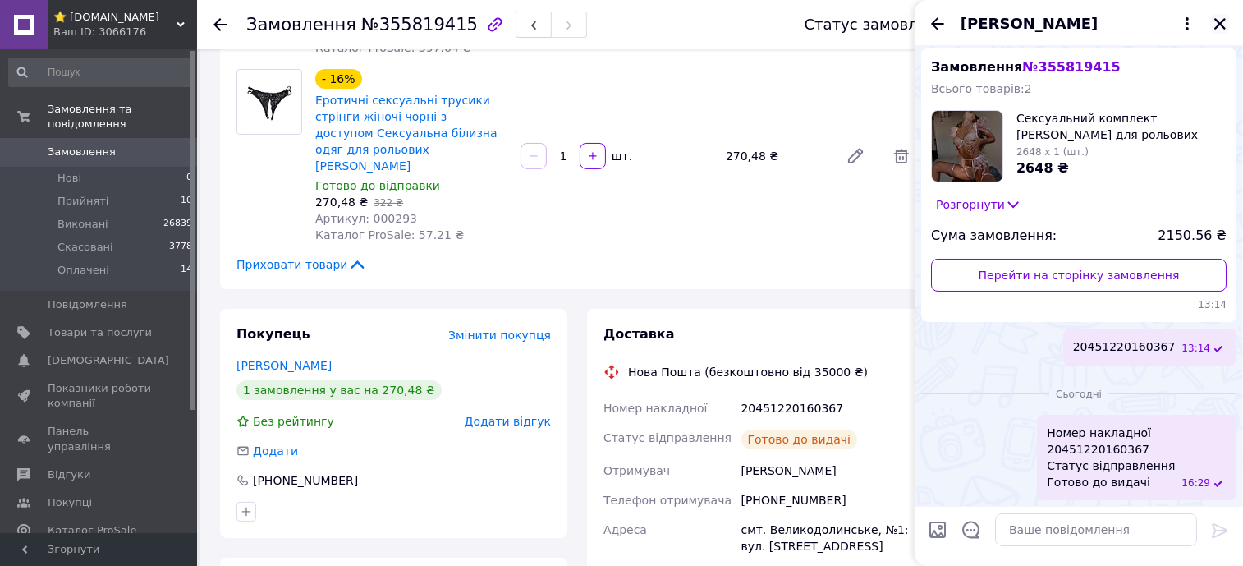
click at [1223, 16] on button "Закрити" at bounding box center [1220, 24] width 20 height 20
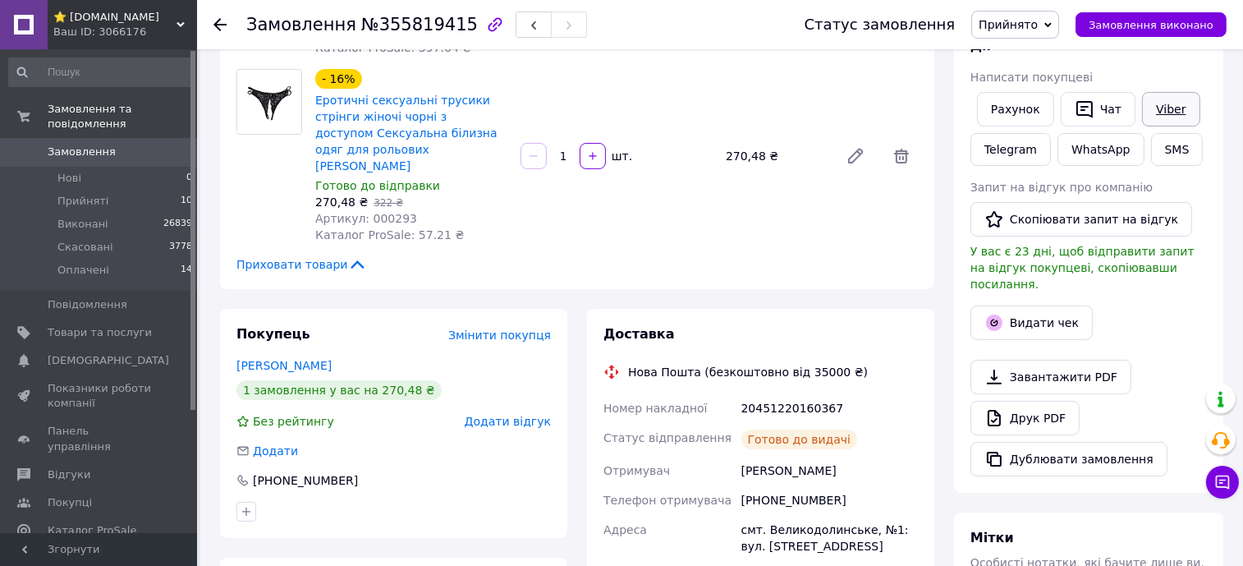
click at [1171, 115] on link "Viber" at bounding box center [1170, 109] width 57 height 34
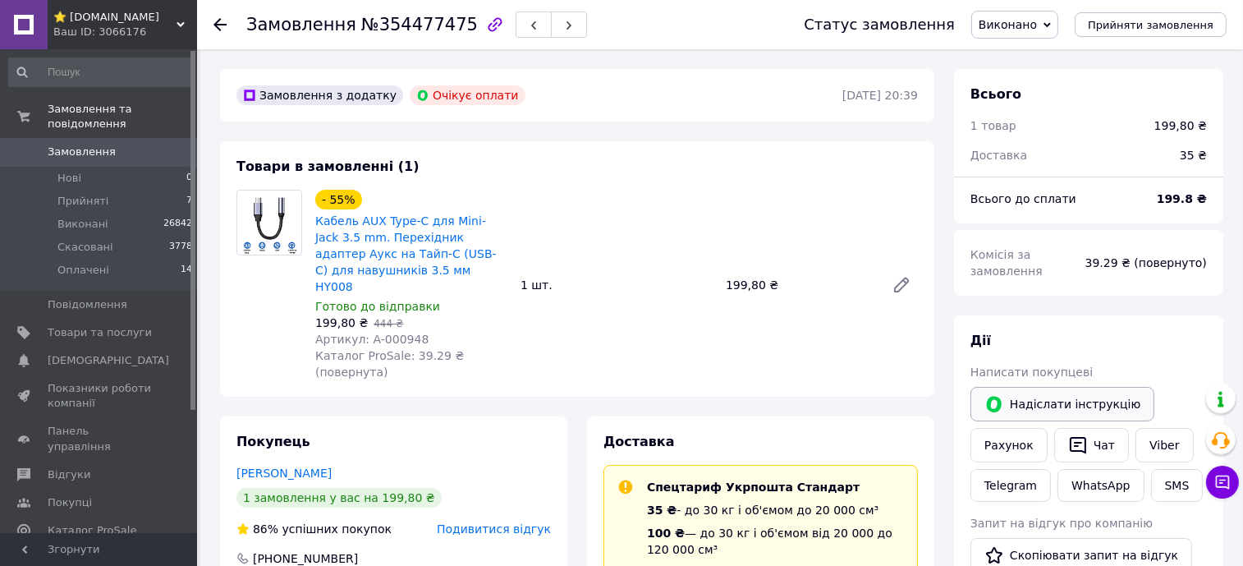
click at [1057, 396] on button "Надіслати інструкцію" at bounding box center [1062, 404] width 184 height 34
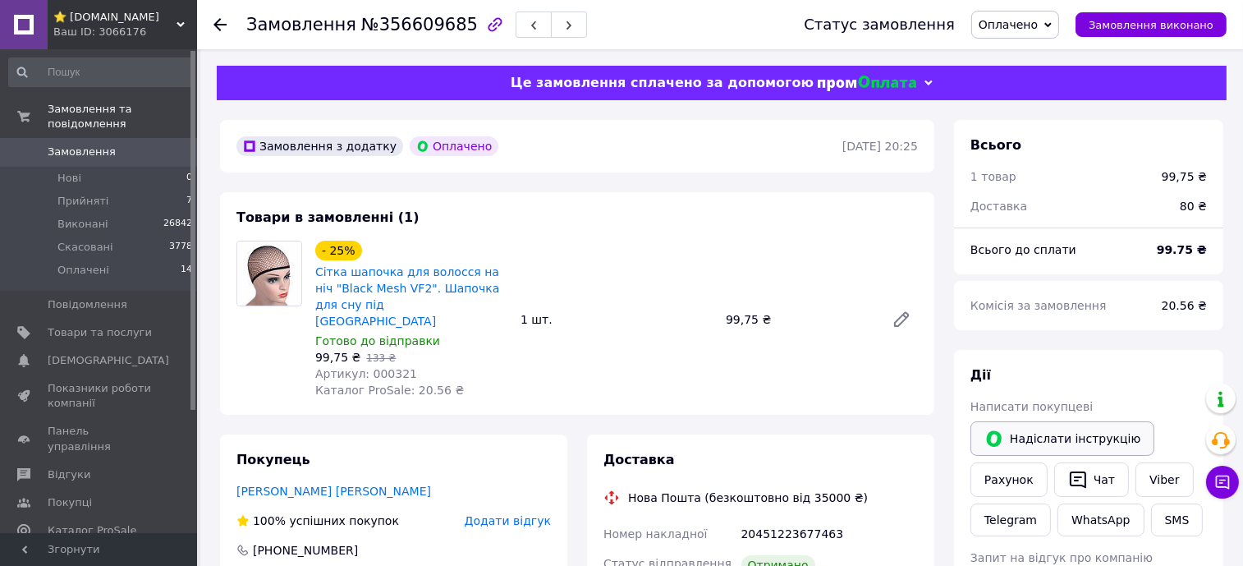
click at [1103, 434] on button "Надіслати інструкцію" at bounding box center [1062, 438] width 184 height 34
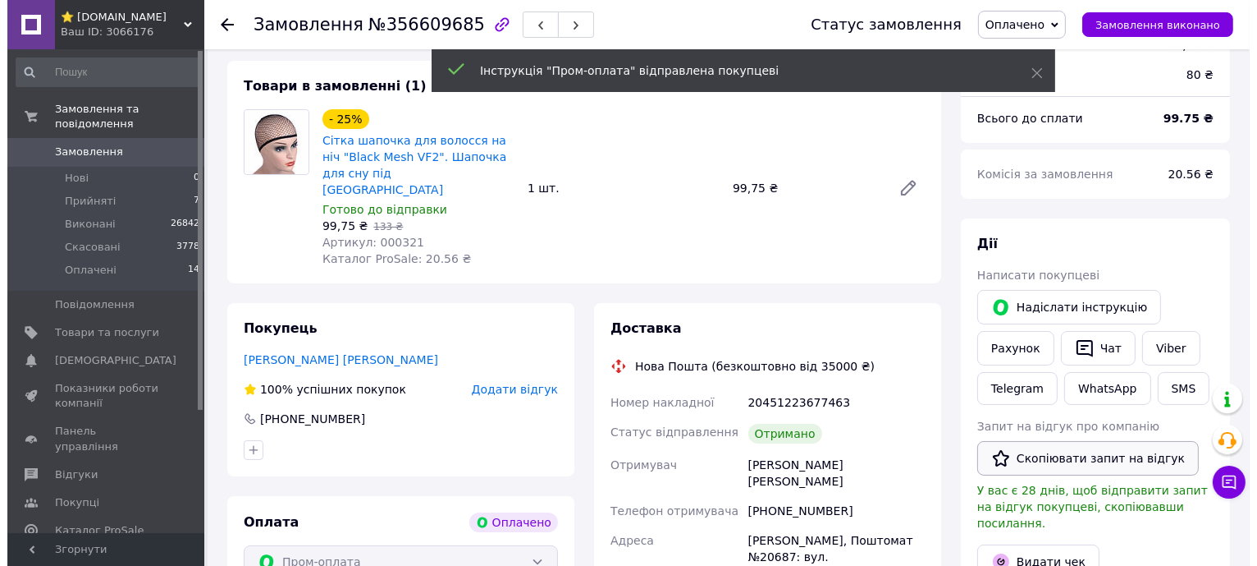
scroll to position [204, 0]
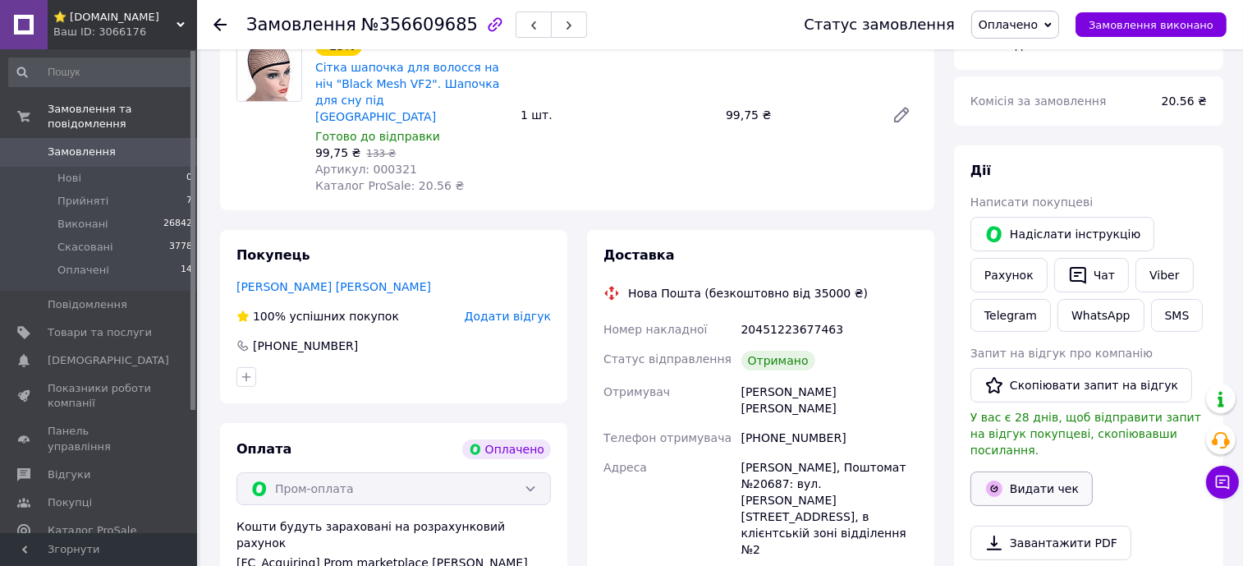
click at [1051, 471] on button "Видати чек" at bounding box center [1031, 488] width 122 height 34
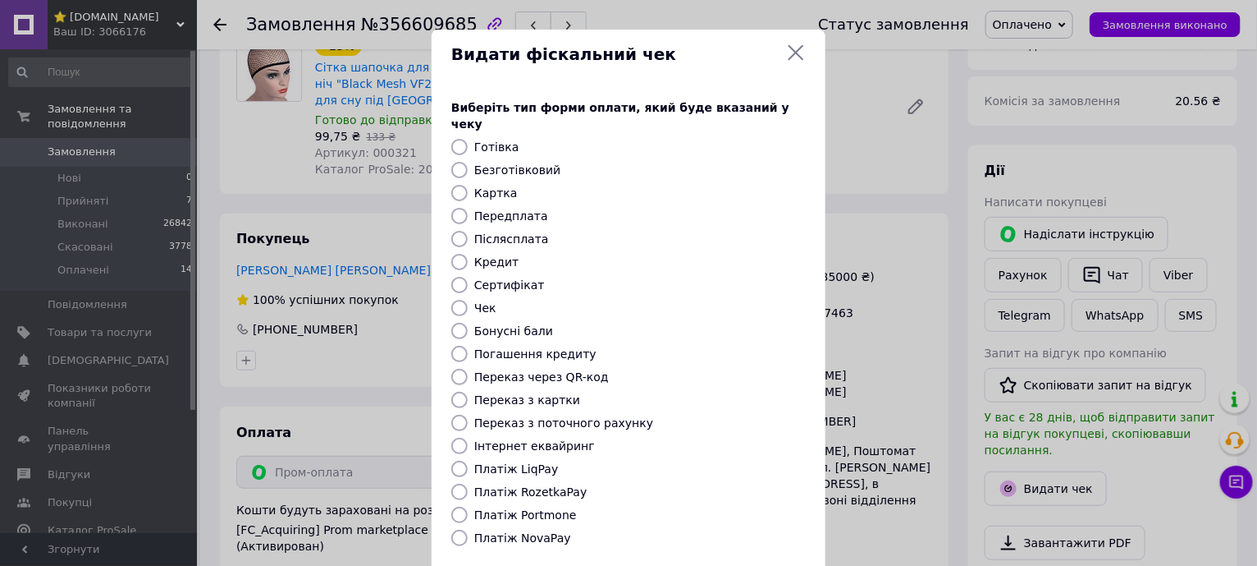
click at [552, 485] on label "Платіж RozetkaPay" at bounding box center [530, 491] width 112 height 13
click at [468, 483] on input "Платіж RozetkaPay" at bounding box center [459, 491] width 16 height 16
radio input "true"
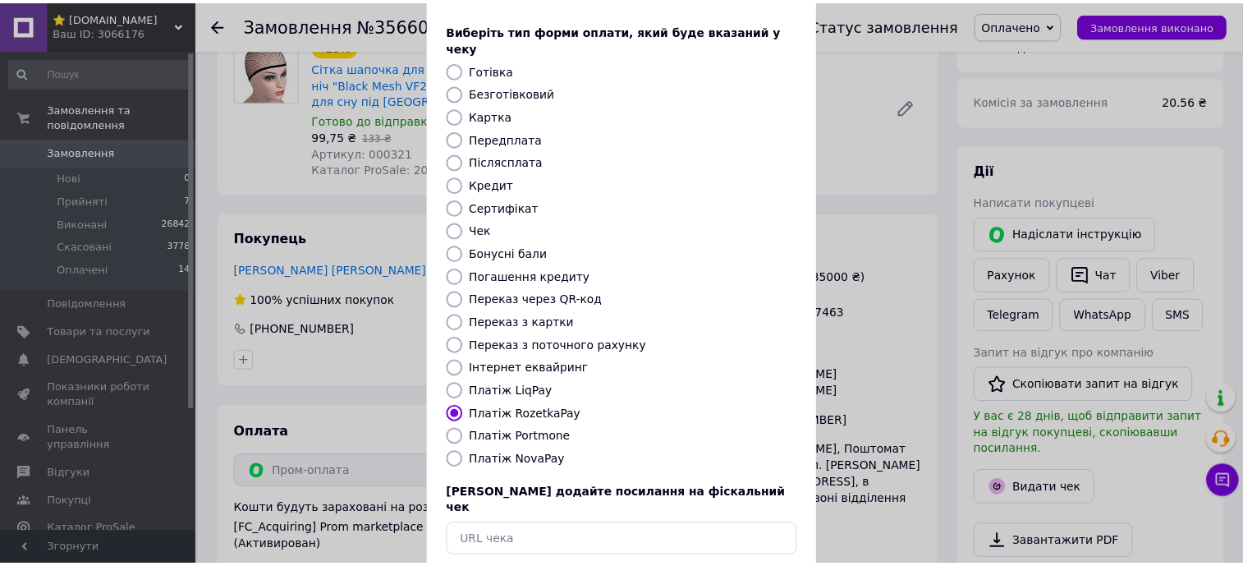
scroll to position [139, 0]
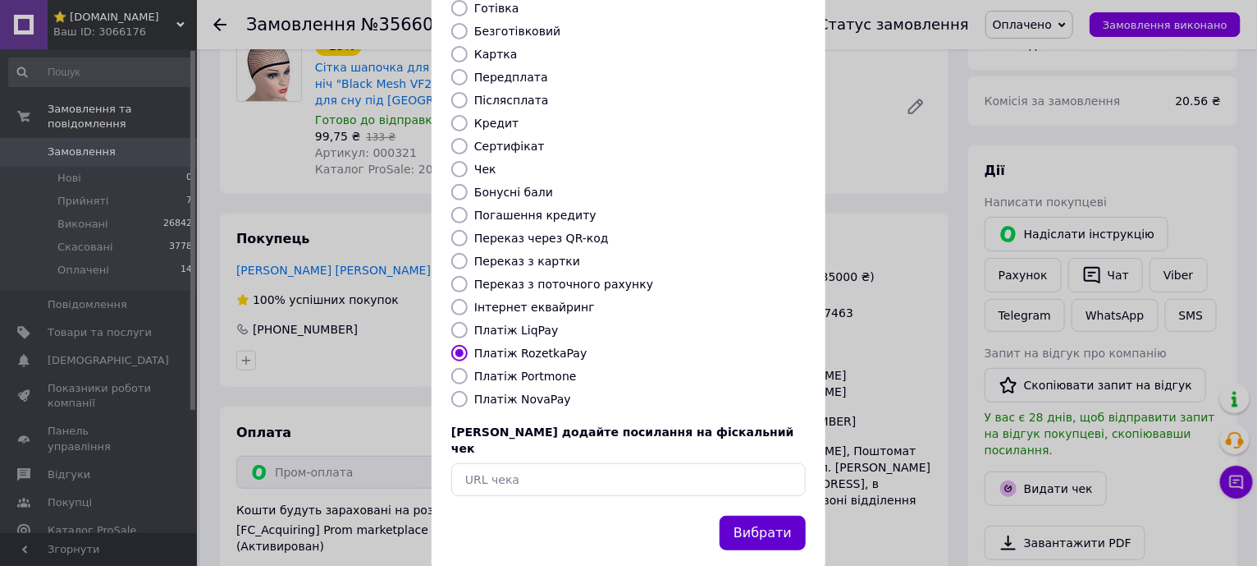
click at [761, 515] on button "Вибрати" at bounding box center [763, 532] width 86 height 35
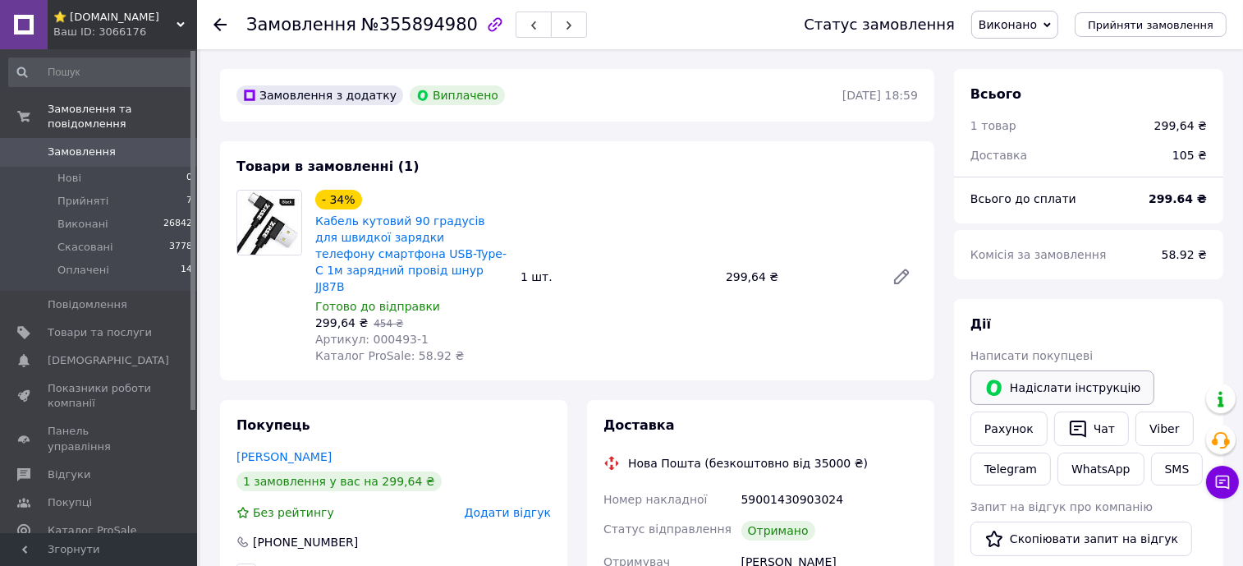
click at [1054, 385] on button "Надіслати інструкцію" at bounding box center [1062, 387] width 184 height 34
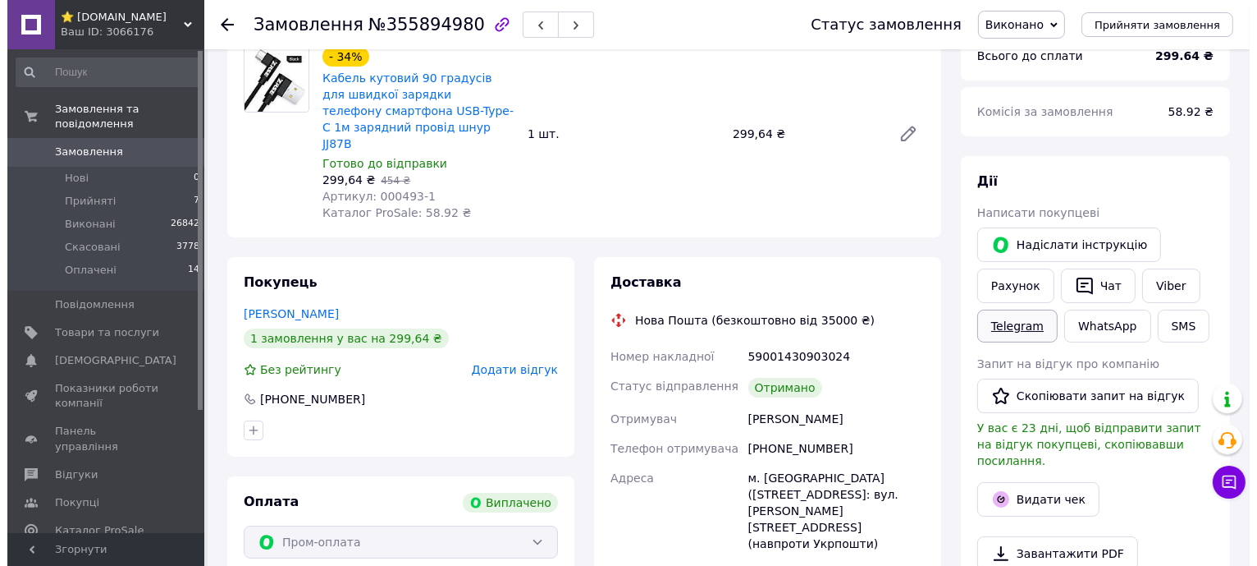
scroll to position [204, 0]
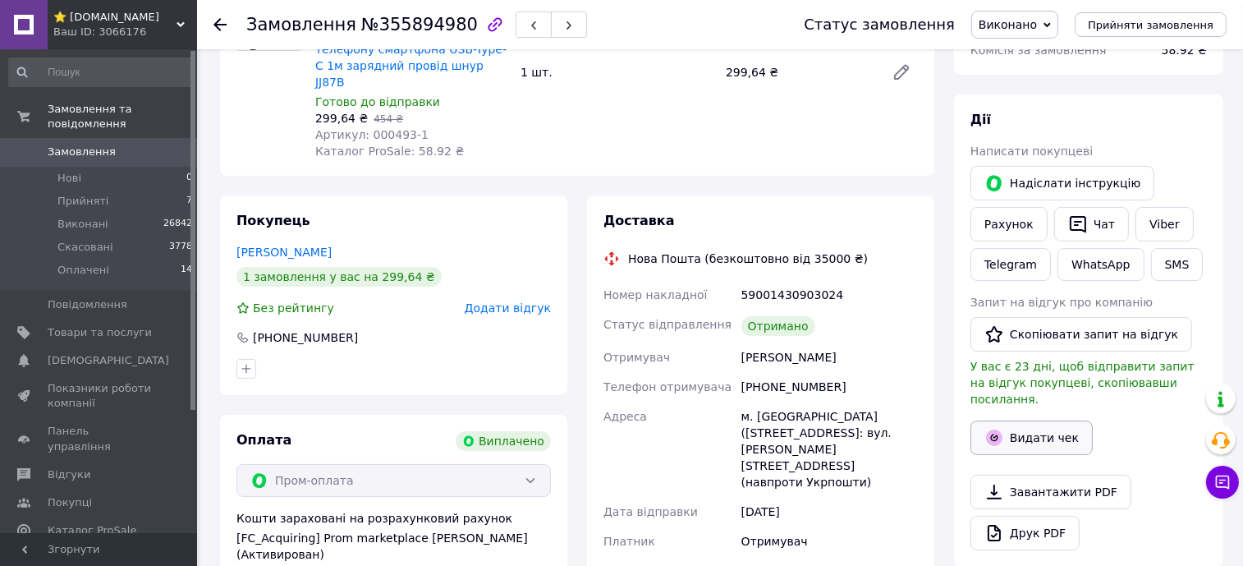
click at [1032, 420] on button "Видати чек" at bounding box center [1031, 437] width 122 height 34
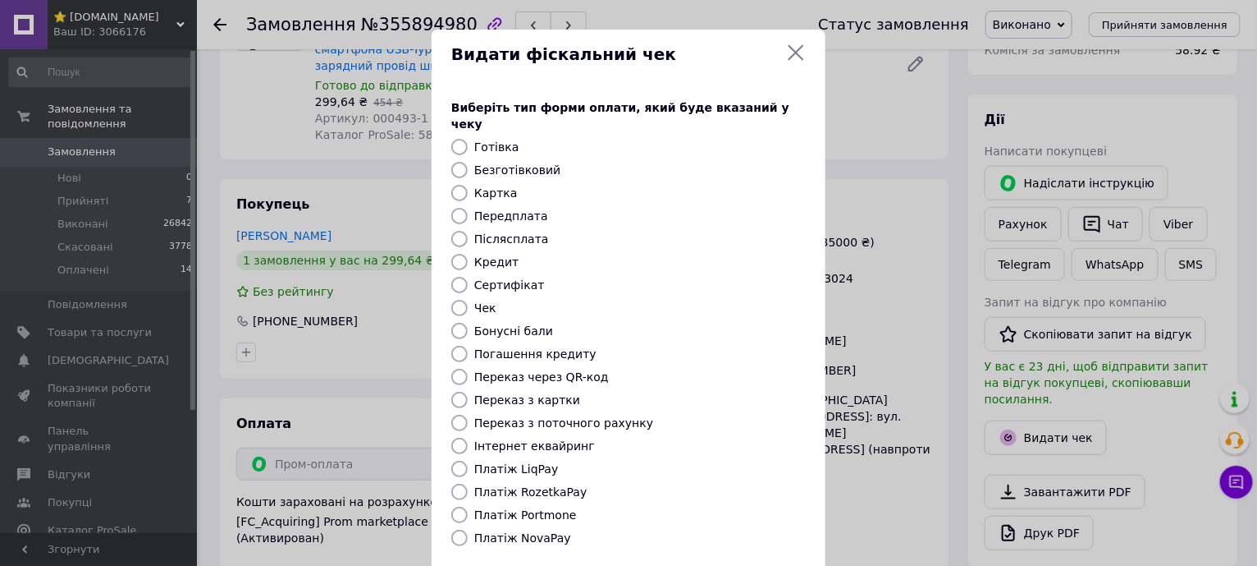
click at [553, 485] on label "Платіж RozetkaPay" at bounding box center [530, 491] width 112 height 13
click at [468, 483] on input "Платіж RozetkaPay" at bounding box center [459, 491] width 16 height 16
radio input "true"
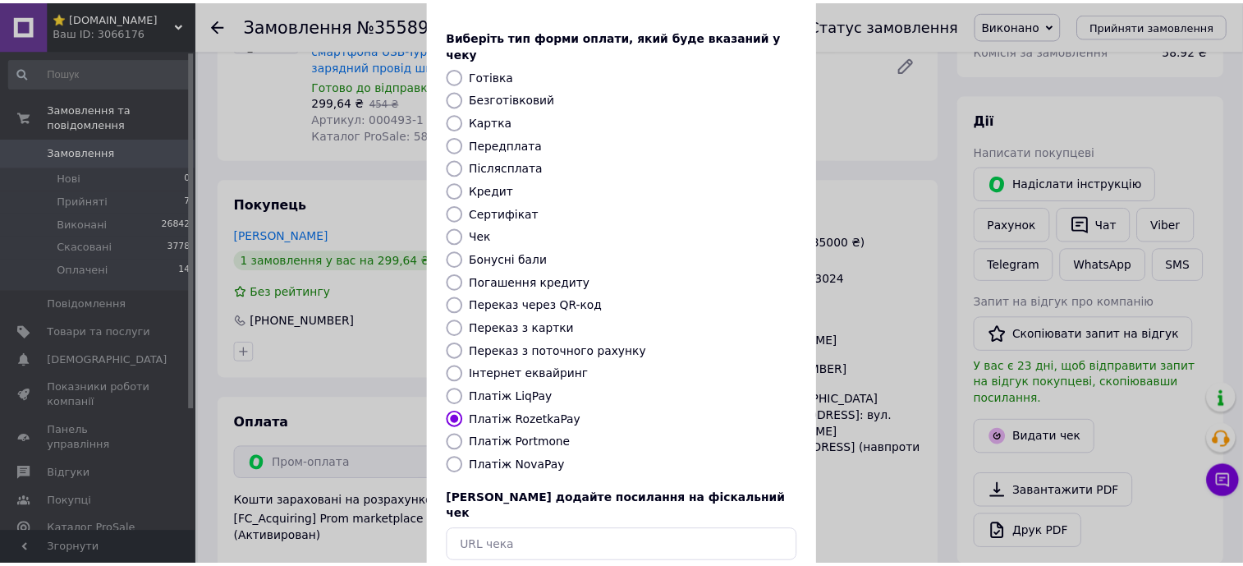
scroll to position [102, 0]
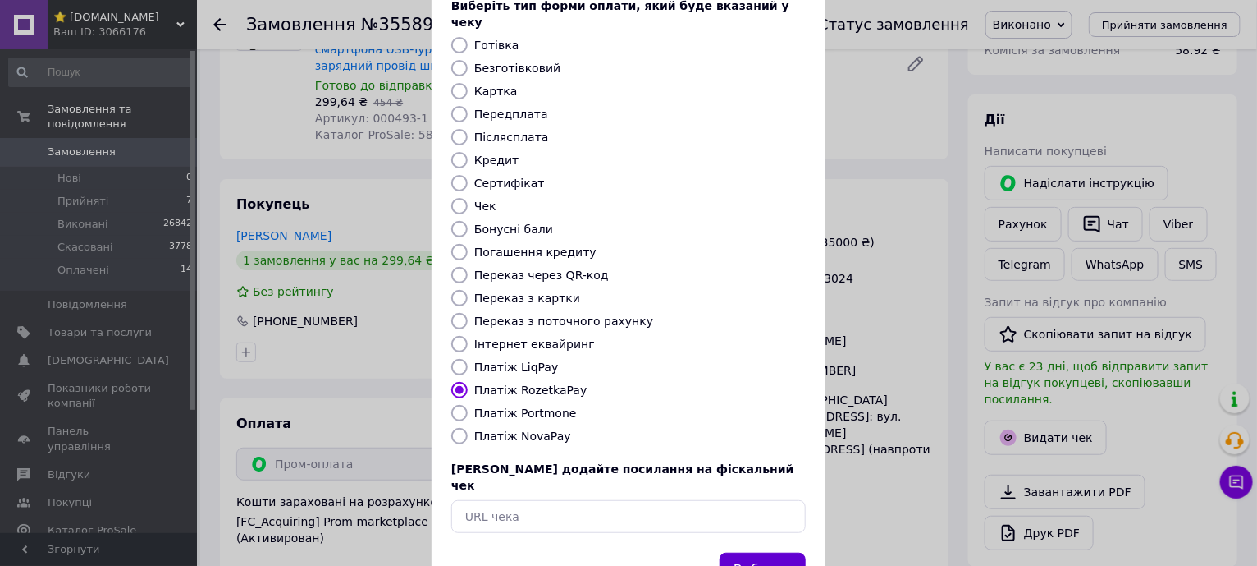
click at [773, 552] on button "Вибрати" at bounding box center [763, 569] width 86 height 35
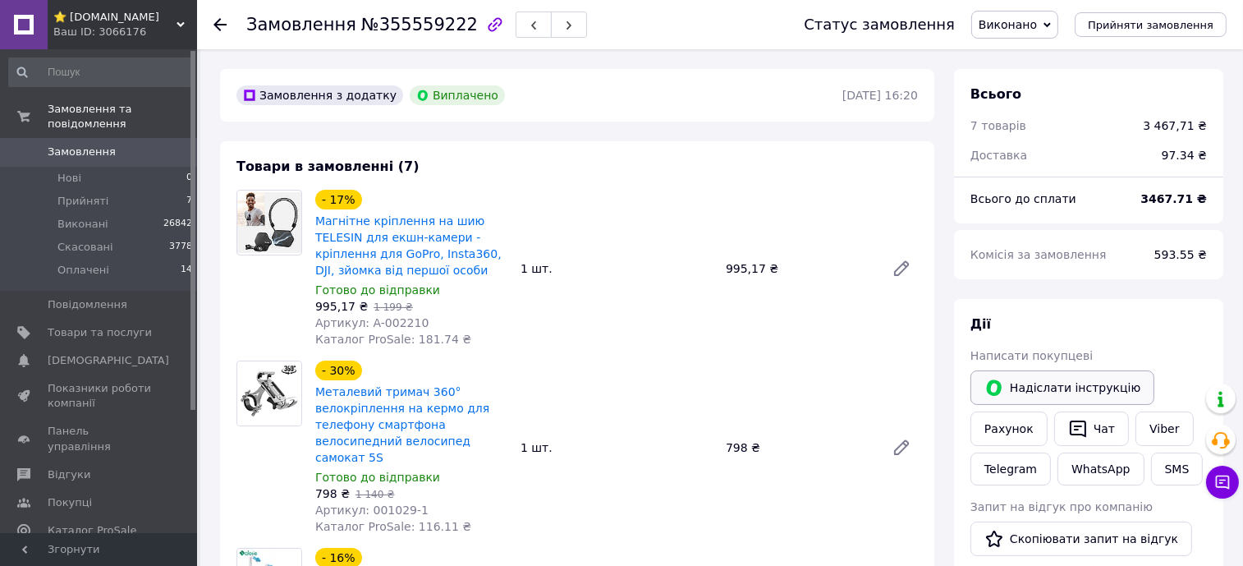
click at [1008, 385] on button "Надіслати інструкцію" at bounding box center [1062, 387] width 184 height 34
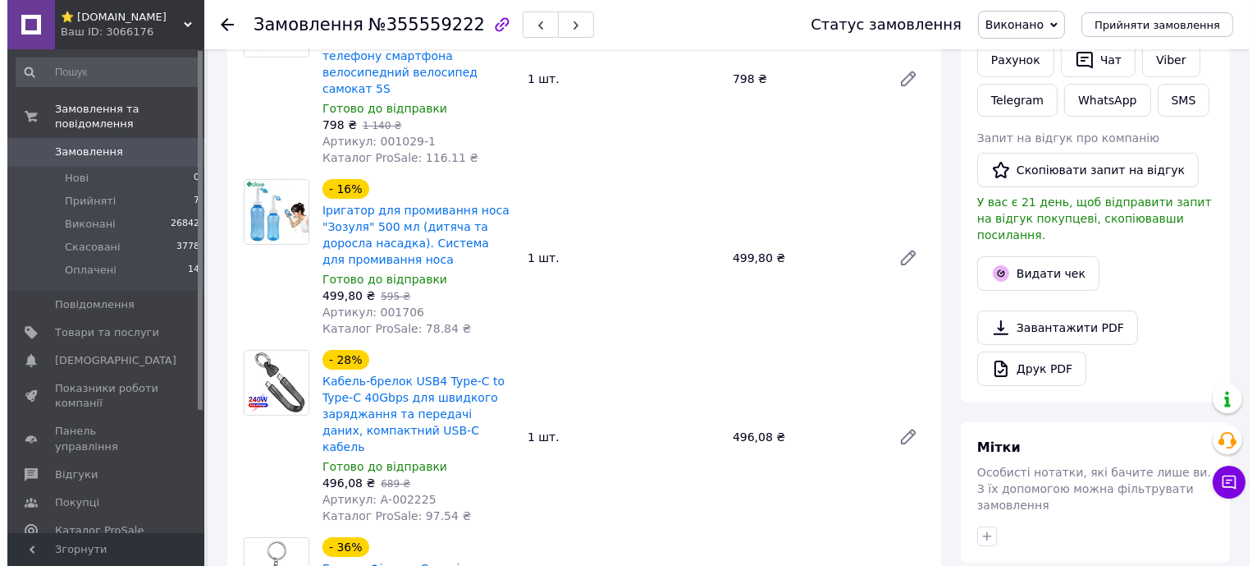
scroll to position [308, 0]
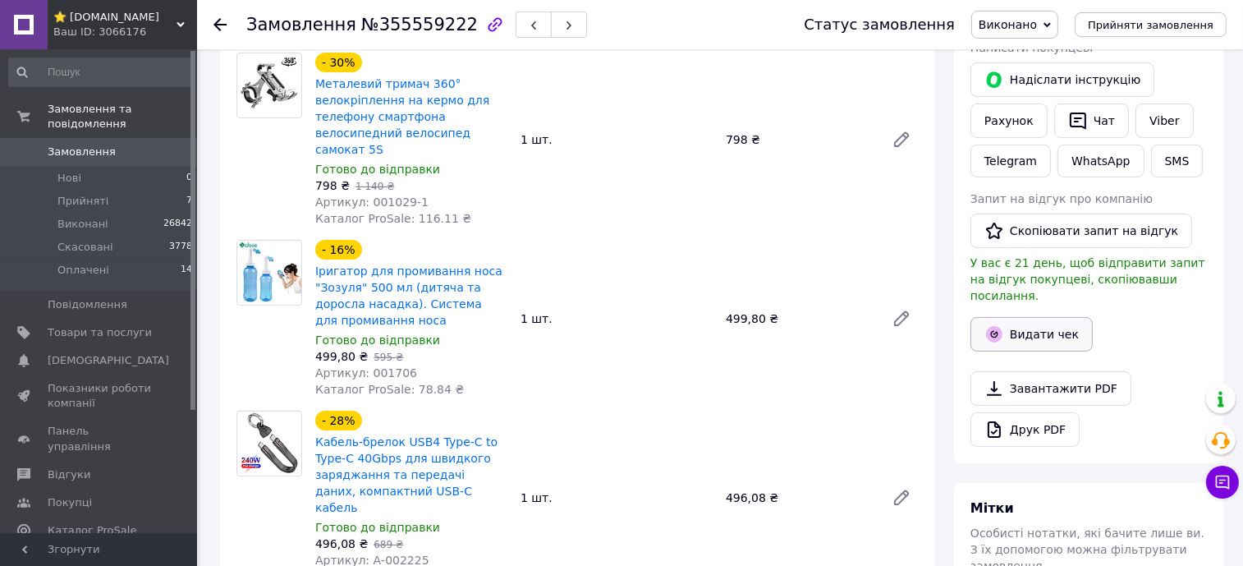
click at [1030, 319] on button "Видати чек" at bounding box center [1031, 334] width 122 height 34
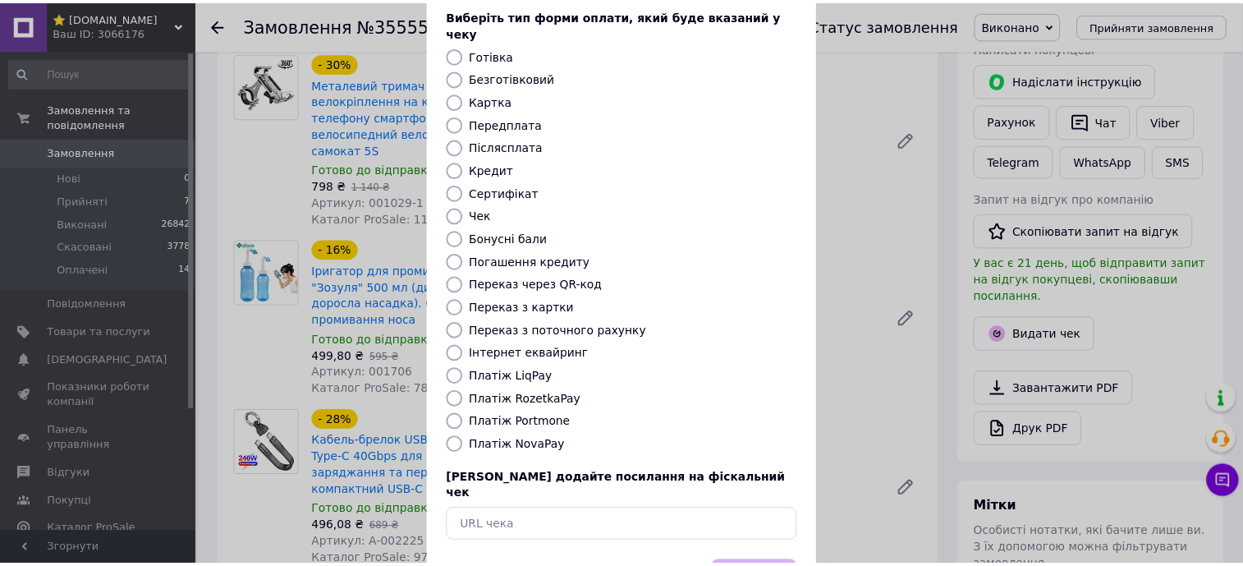
scroll to position [139, 0]
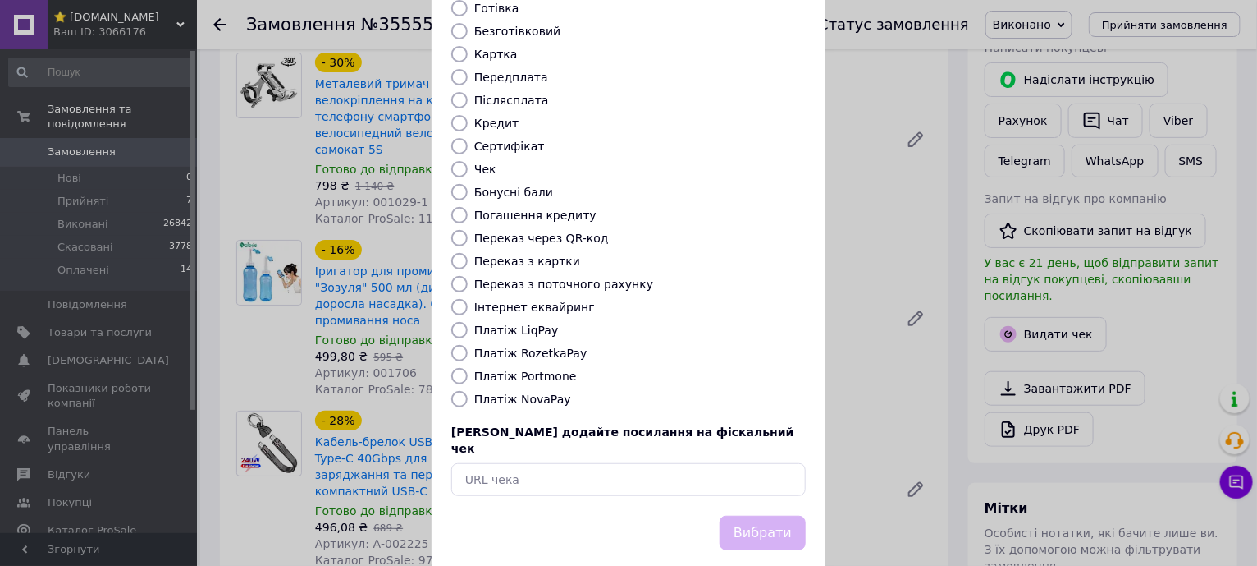
click at [550, 346] on label "Платіж RozetkaPay" at bounding box center [530, 352] width 112 height 13
click at [468, 345] on input "Платіж RozetkaPay" at bounding box center [459, 353] width 16 height 16
radio input "true"
click at [761, 515] on button "Вибрати" at bounding box center [763, 532] width 86 height 35
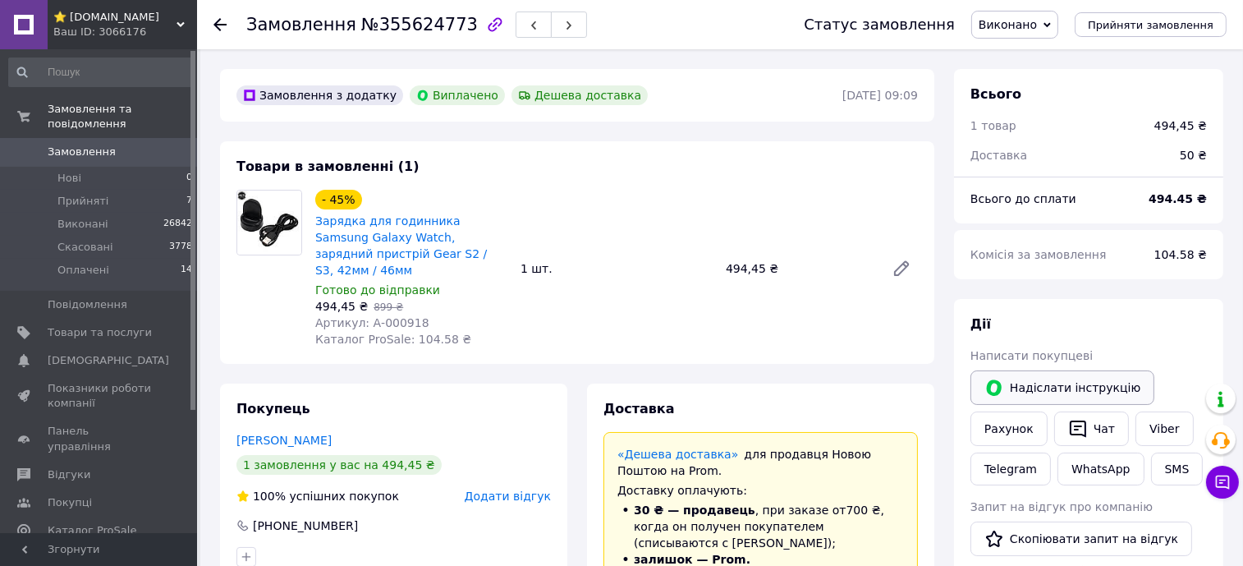
click at [1048, 384] on button "Надіслати інструкцію" at bounding box center [1062, 387] width 184 height 34
click at [1079, 422] on icon "button" at bounding box center [1078, 428] width 16 height 17
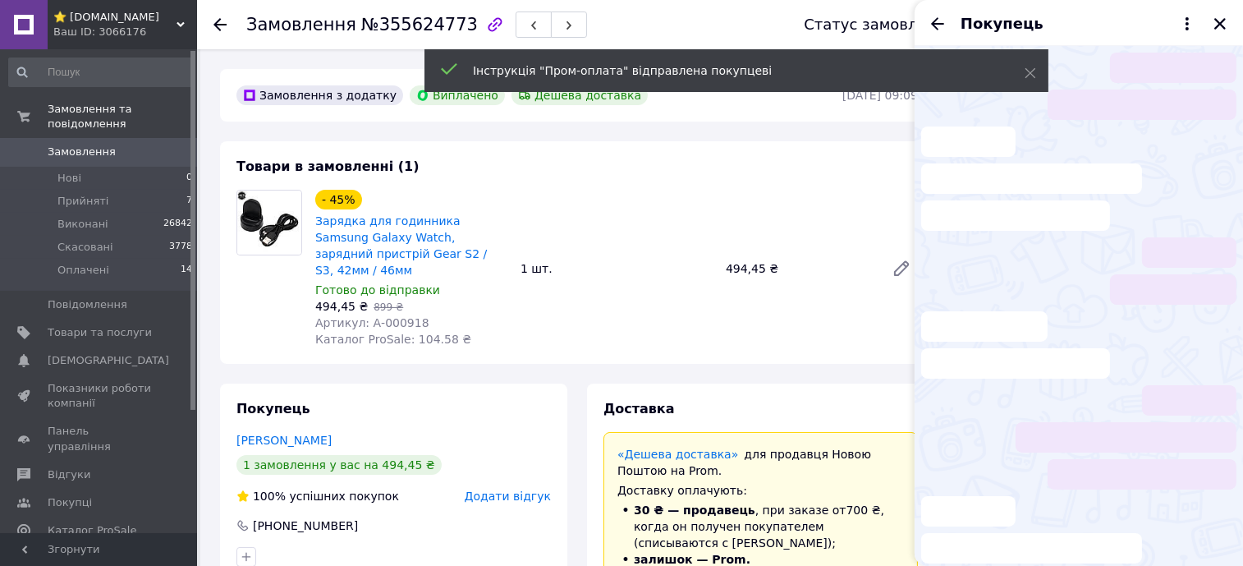
scroll to position [8, 0]
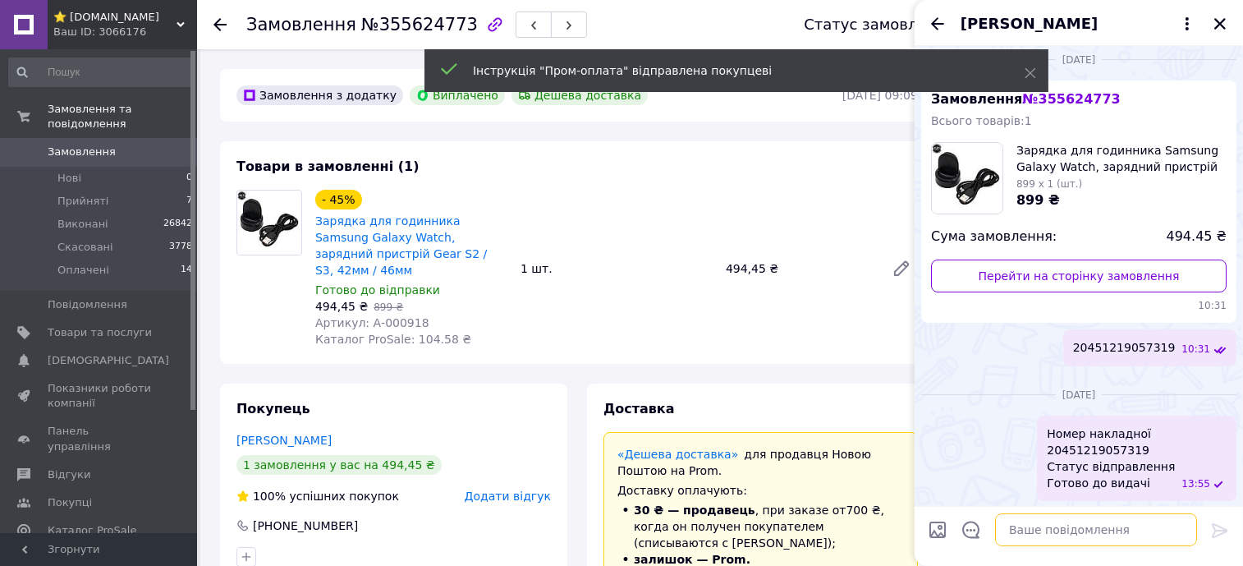
click at [1127, 532] on textarea at bounding box center [1096, 529] width 202 height 33
paste textarea "Дякуємо за ваш відгук! 💫 [PERSON_NAME] дуже приємно, що наша робота знайшла від…"
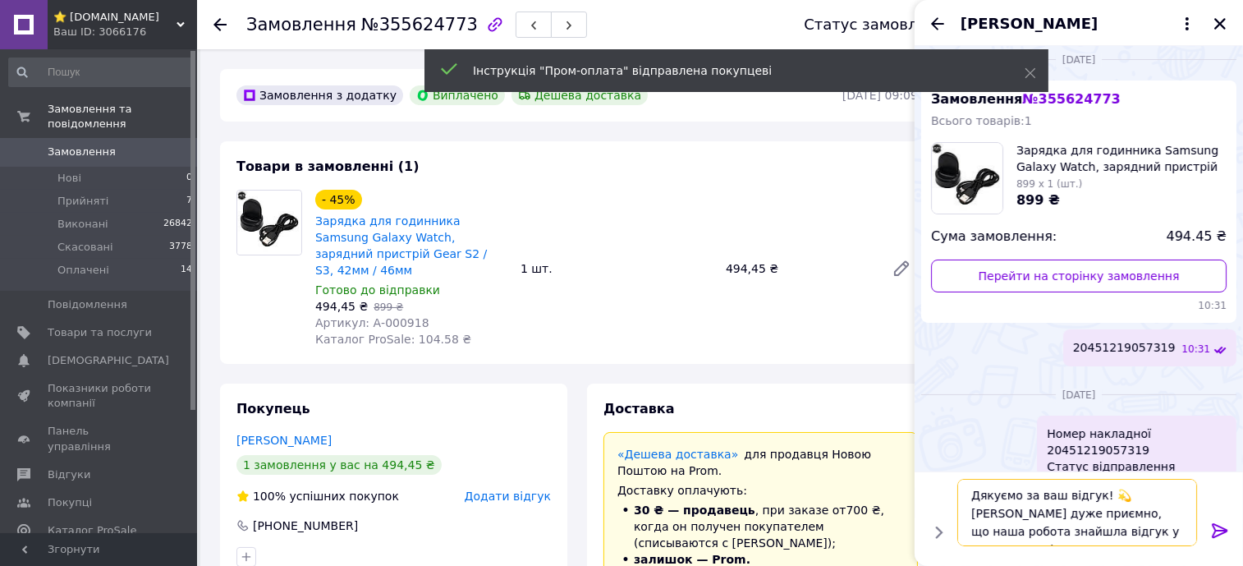
type textarea "Дякуємо за ваш відгук! 💫 [PERSON_NAME] дуже приємно, що наша робота знайшла від…"
click at [1223, 532] on icon at bounding box center [1220, 530] width 16 height 15
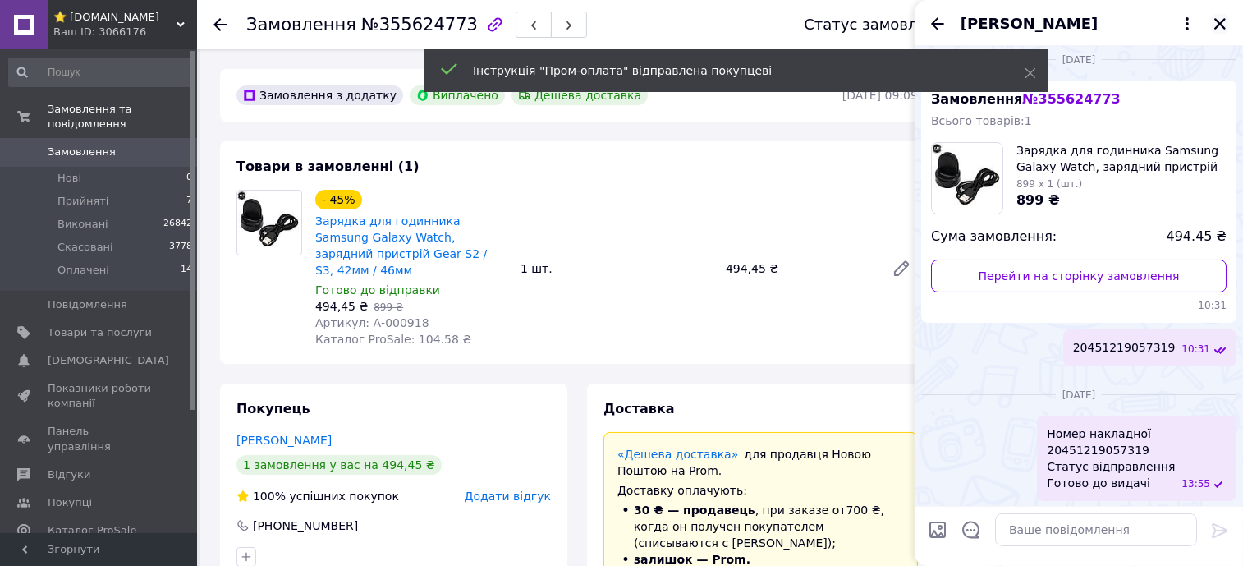
scroll to position [144, 0]
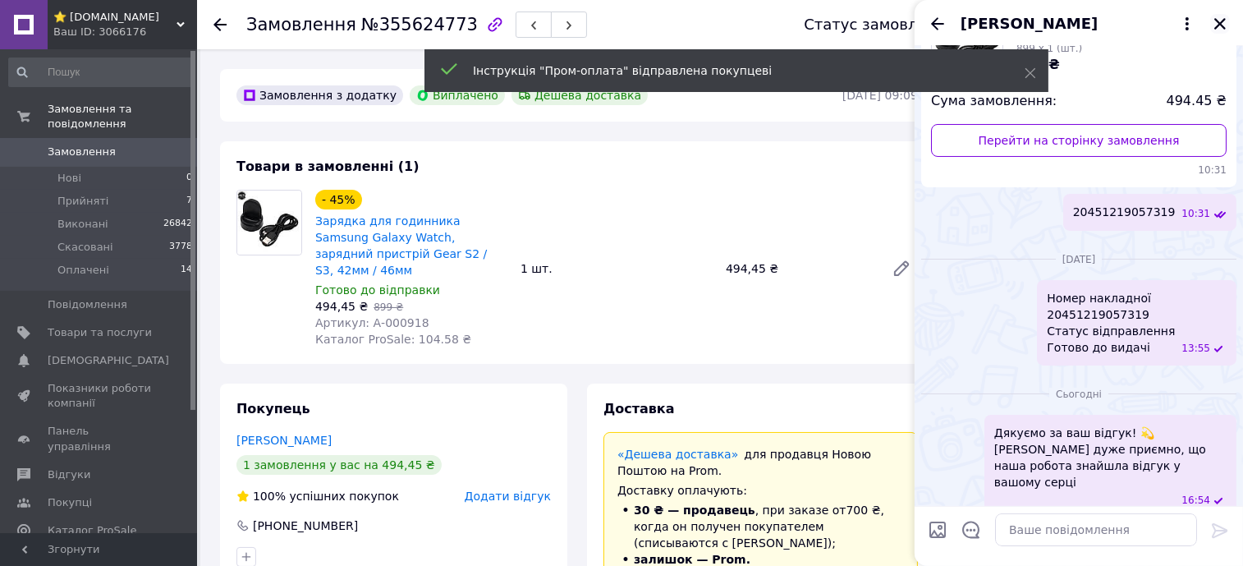
click at [1222, 24] on icon "Закрити" at bounding box center [1219, 23] width 15 height 15
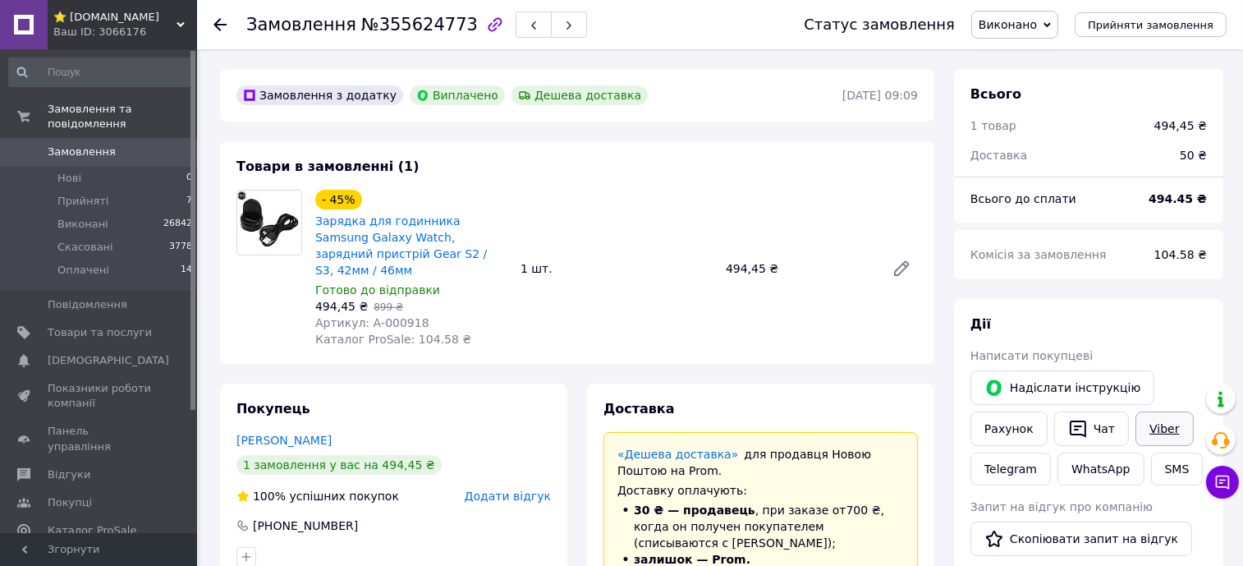
click at [1167, 423] on link "Viber" at bounding box center [1163, 428] width 57 height 34
